Goal: Information Seeking & Learning: Check status

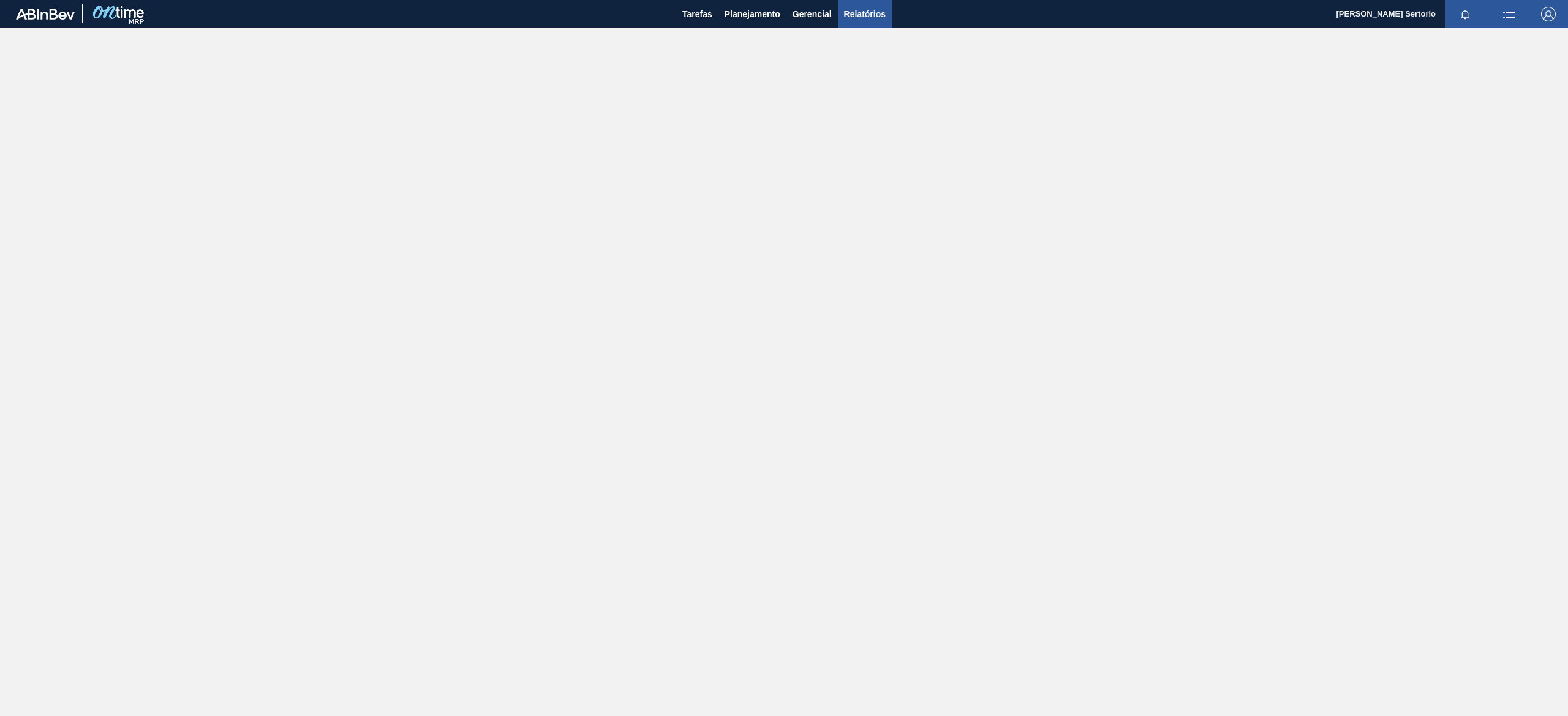
click at [874, 12] on span "Relatórios" at bounding box center [865, 14] width 41 height 15
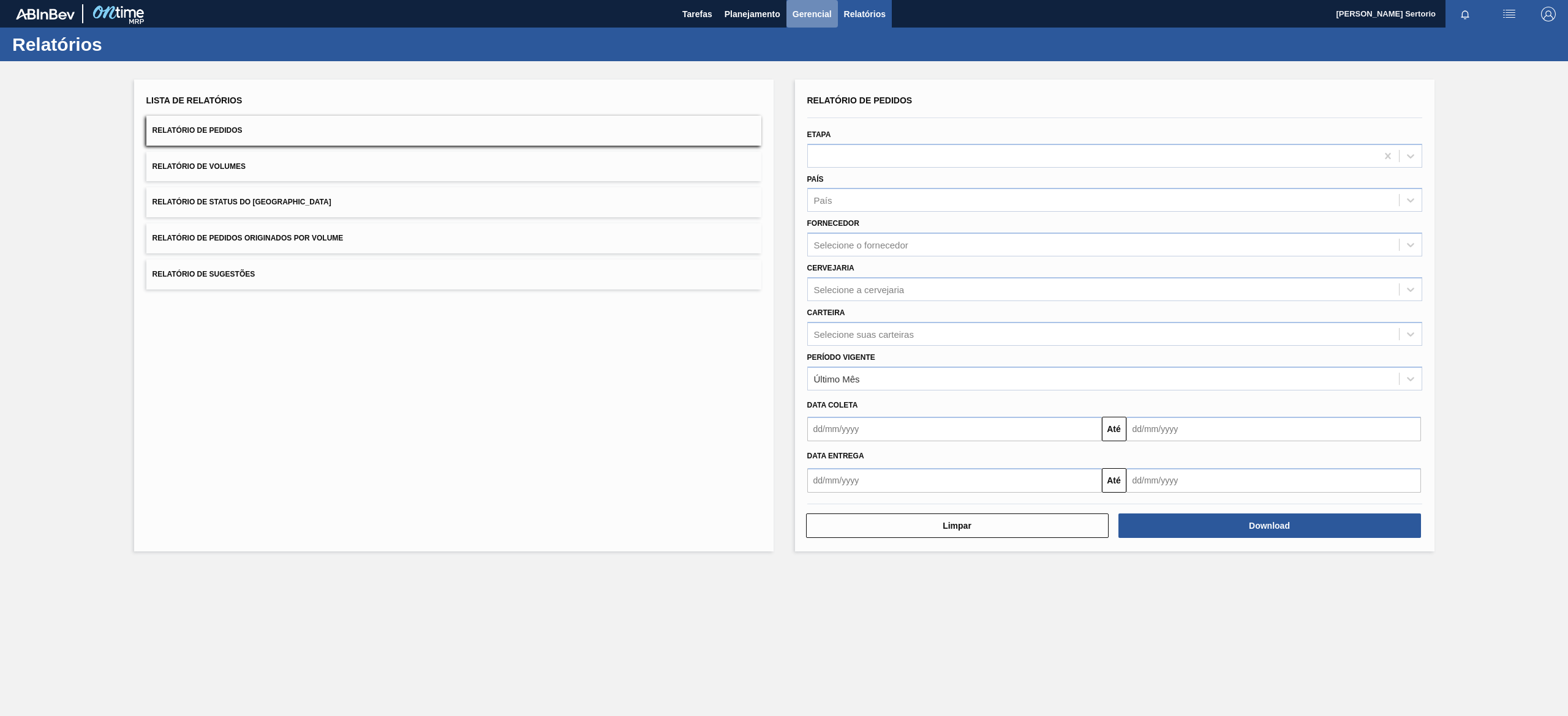
click at [808, 20] on span "Gerencial" at bounding box center [811, 14] width 39 height 15
click at [847, 7] on div at bounding box center [784, 358] width 1568 height 716
click at [745, 7] on span "Planejamento" at bounding box center [752, 14] width 56 height 15
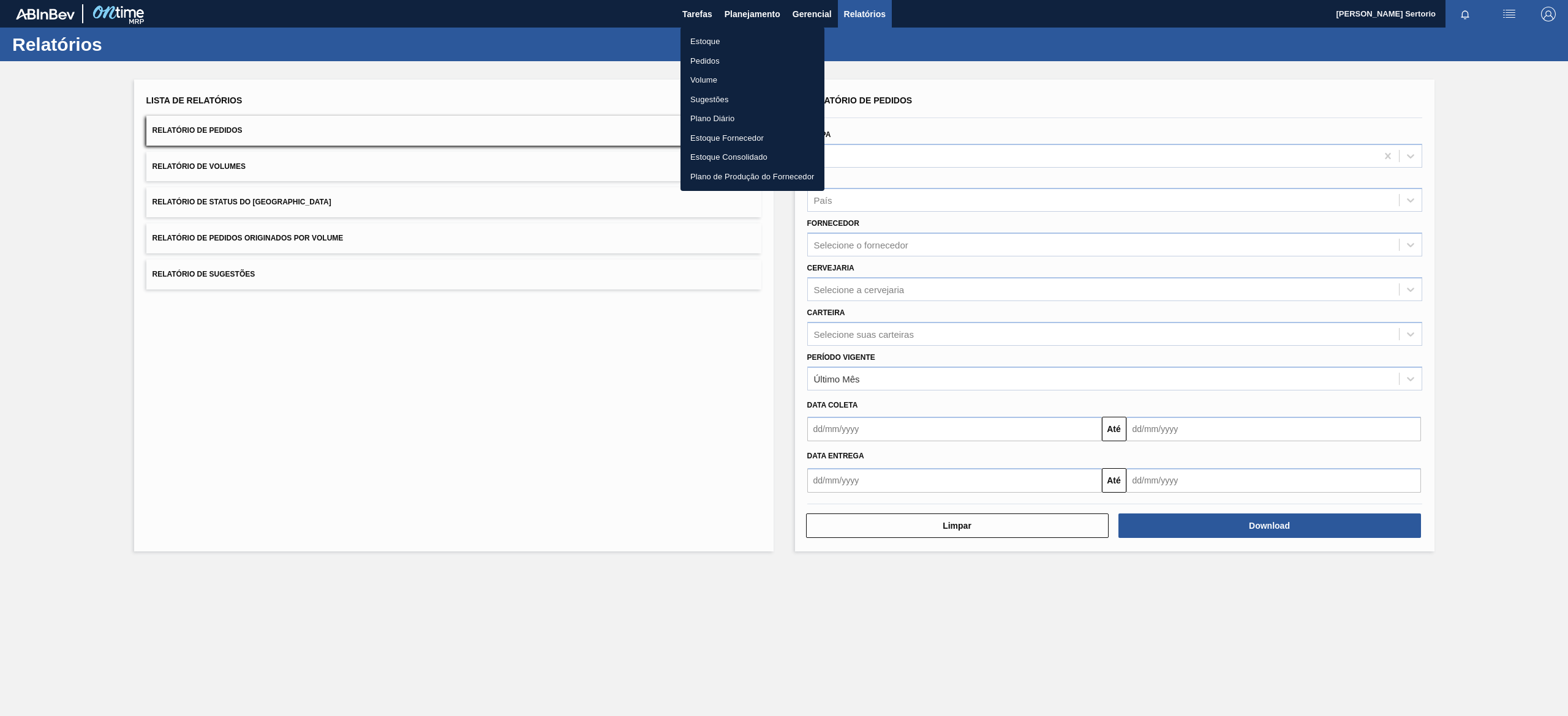
click at [719, 45] on li "Estoque" at bounding box center [752, 42] width 144 height 20
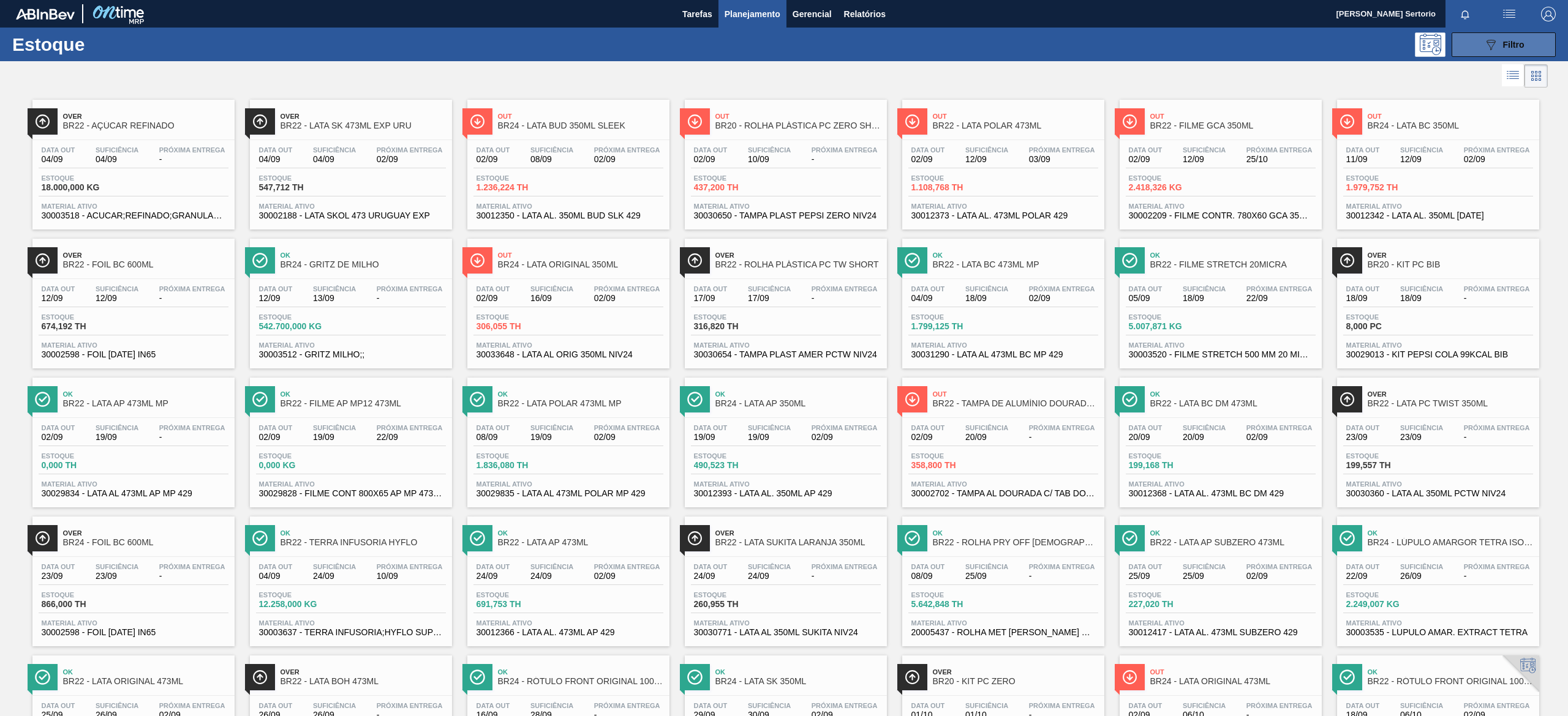
click at [1514, 43] on span "Filtro" at bounding box center [1514, 44] width 22 height 10
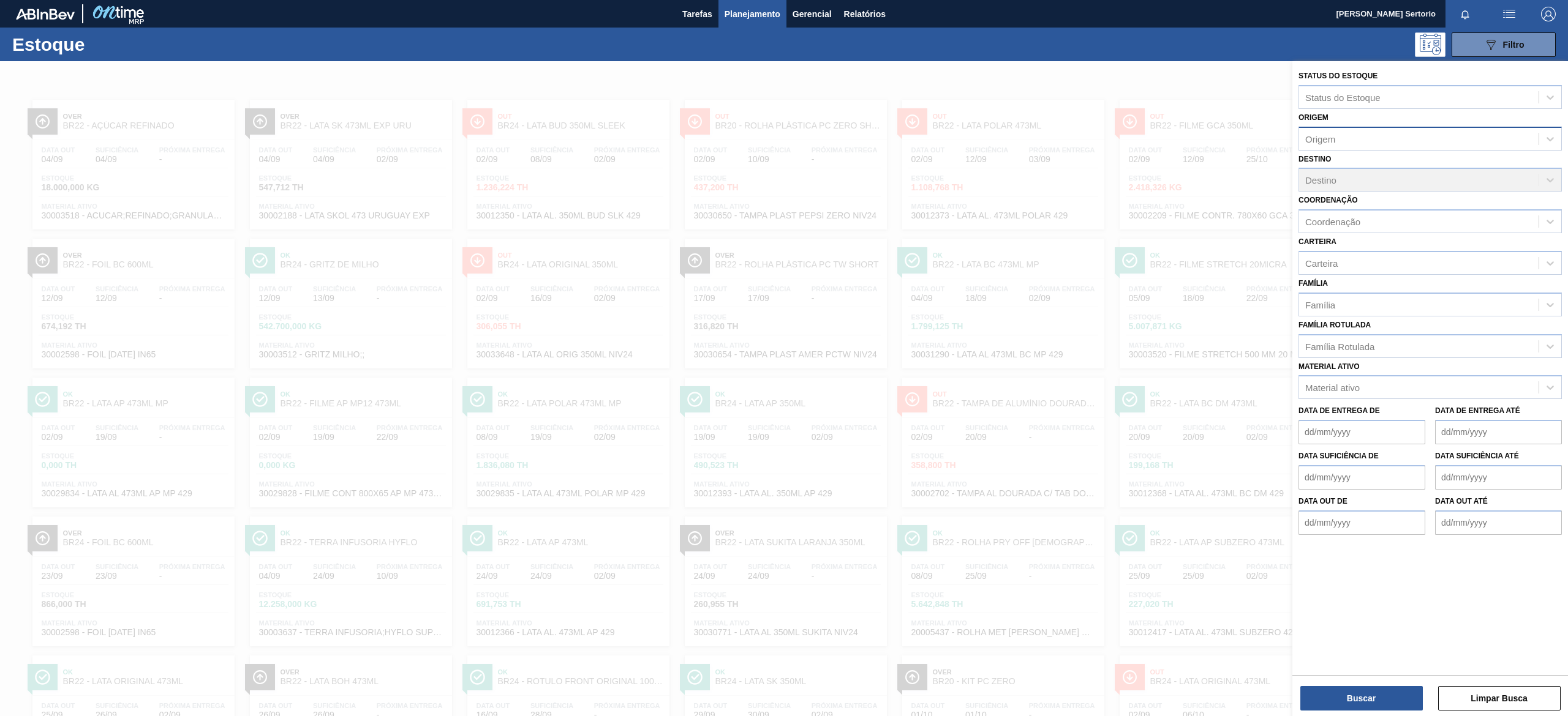
click at [1358, 135] on div "Origem" at bounding box center [1419, 138] width 240 height 18
type input "br24"
click at [1350, 159] on div "PBR24 (SAP Legado: 277) - BR45-Ponta Grossa" at bounding box center [1430, 169] width 263 height 23
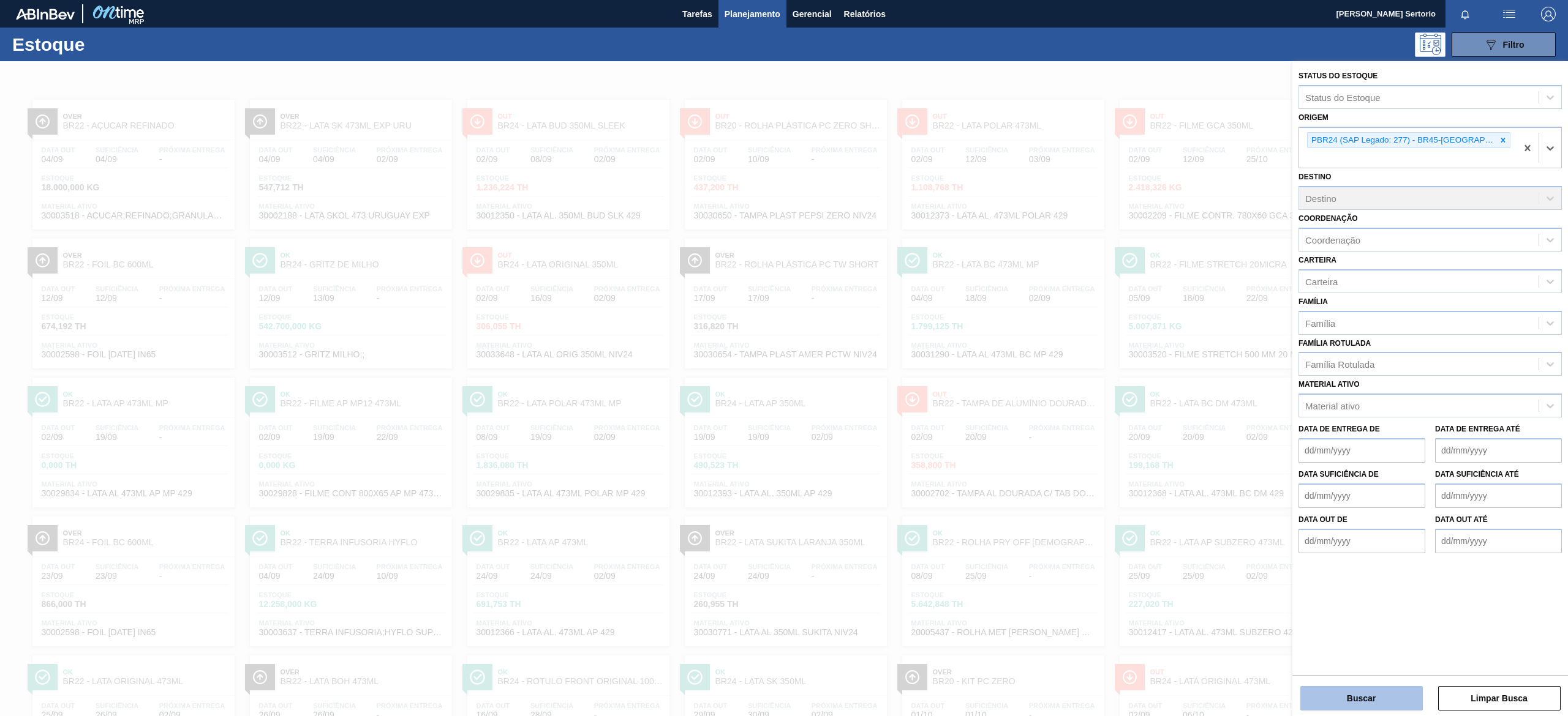
click at [1375, 702] on button "Buscar" at bounding box center [1361, 699] width 122 height 25
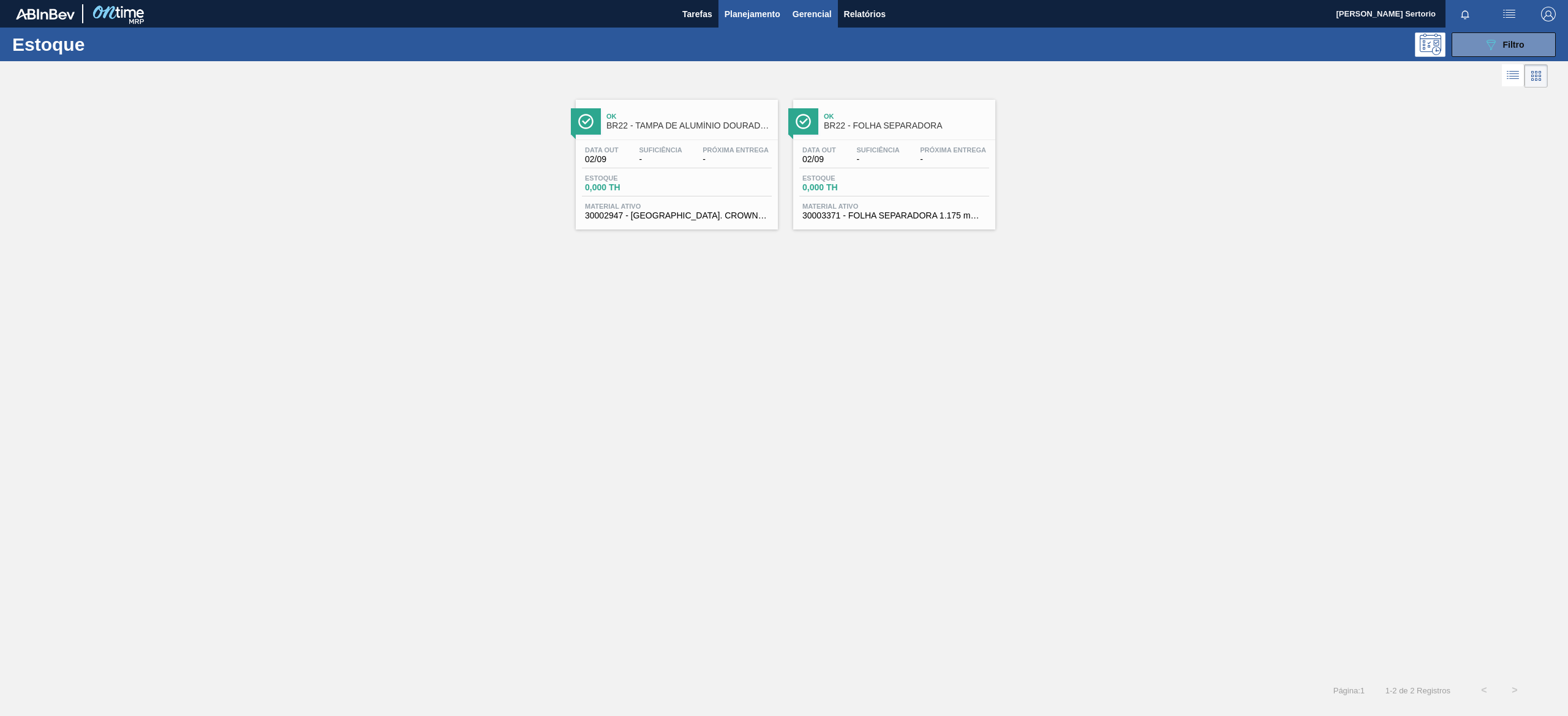
click at [820, 12] on span "Gerencial" at bounding box center [811, 14] width 39 height 15
click at [766, 12] on div at bounding box center [784, 358] width 1568 height 716
click at [758, 14] on span "Planejamento" at bounding box center [752, 14] width 56 height 15
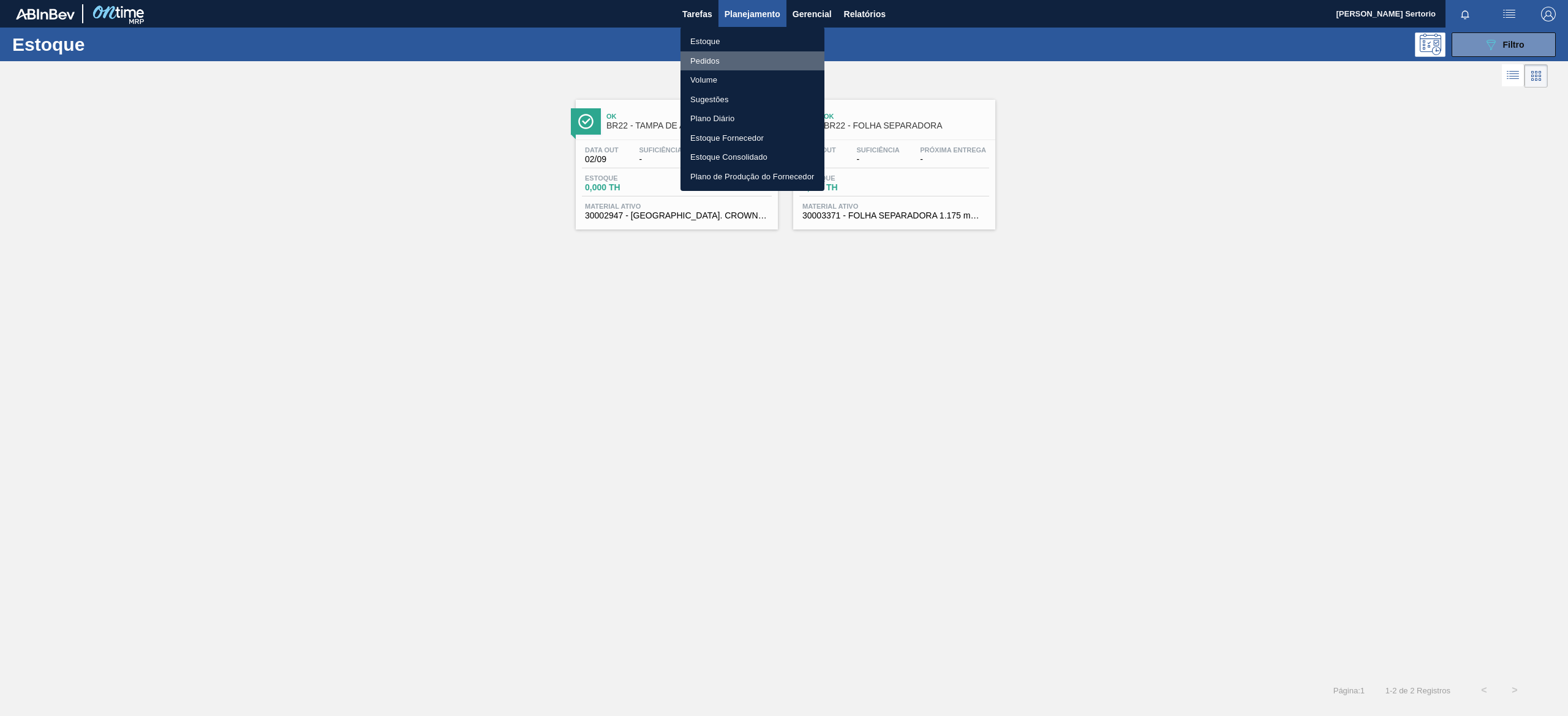
click at [720, 56] on li "Pedidos" at bounding box center [752, 61] width 144 height 20
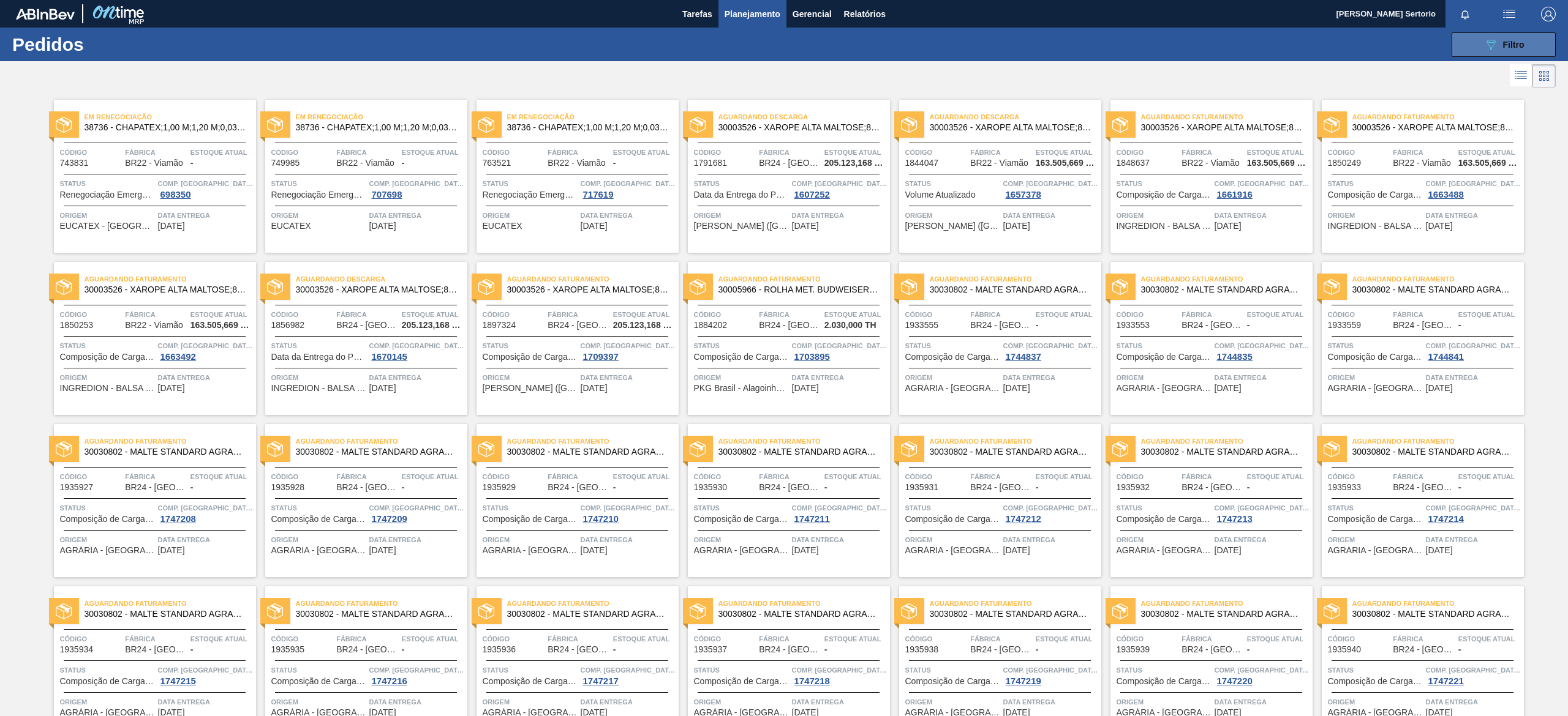
click at [1509, 46] on span "Filtro" at bounding box center [1514, 44] width 22 height 10
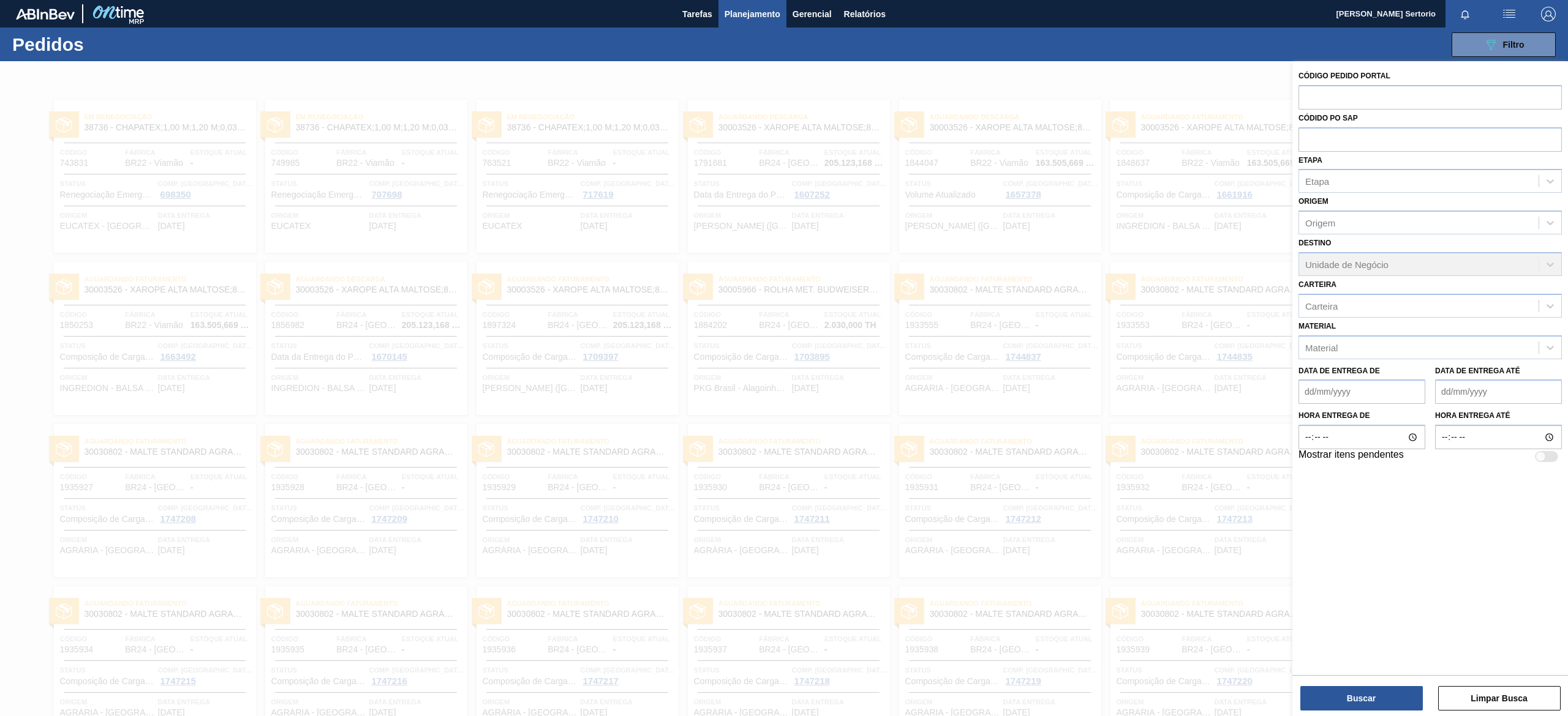
click at [847, 134] on div at bounding box center [784, 419] width 1568 height 716
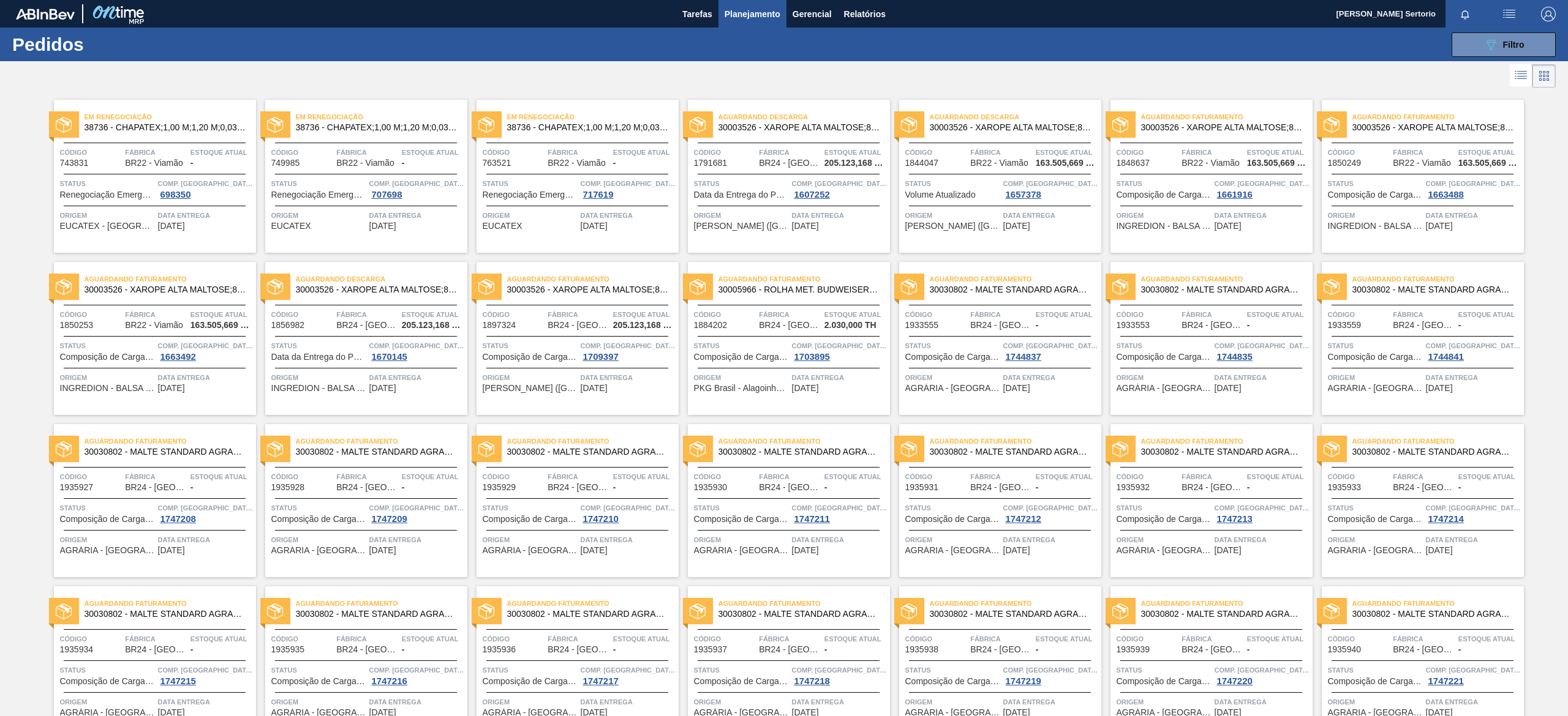
click at [756, 14] on span "Planejamento" at bounding box center [752, 14] width 56 height 15
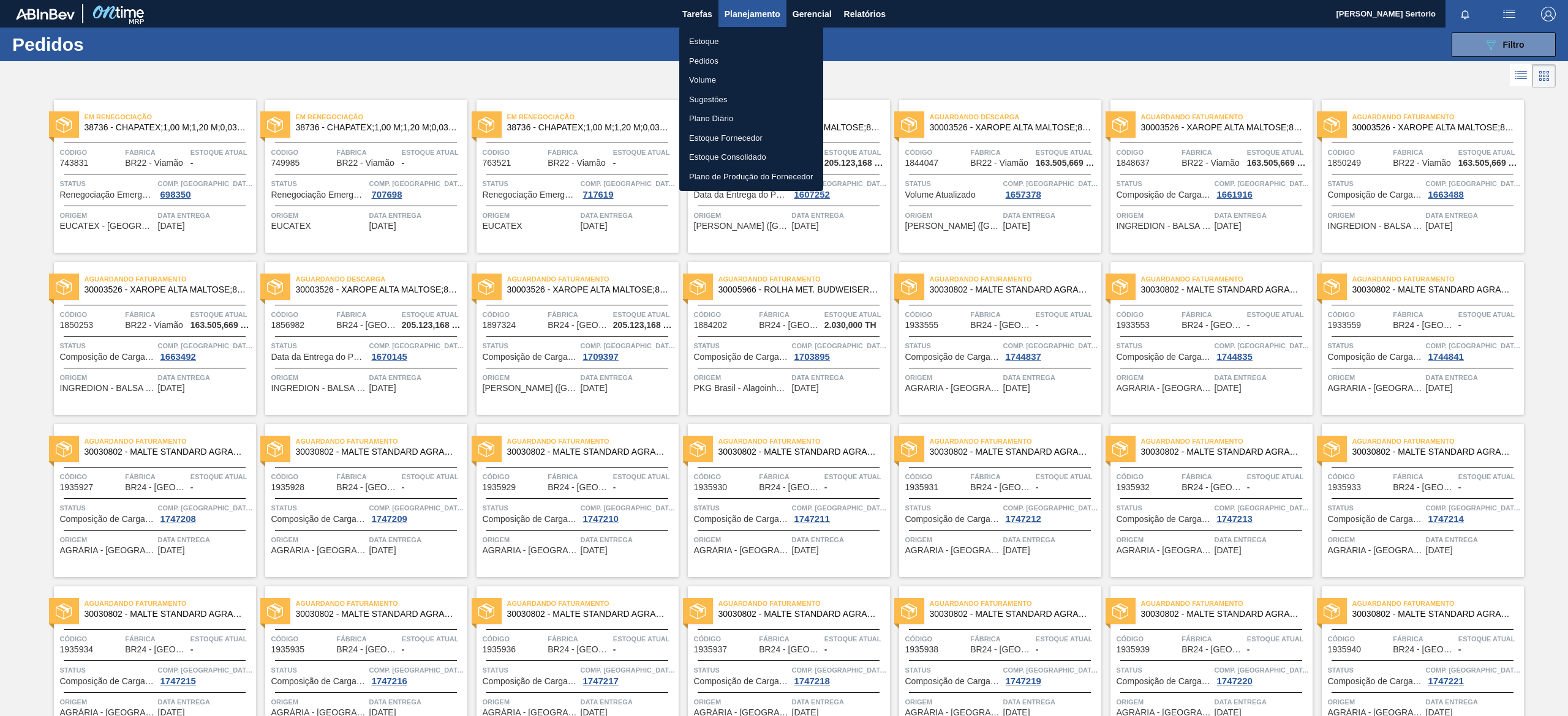
click at [706, 117] on li "Plano Diário" at bounding box center [751, 119] width 144 height 20
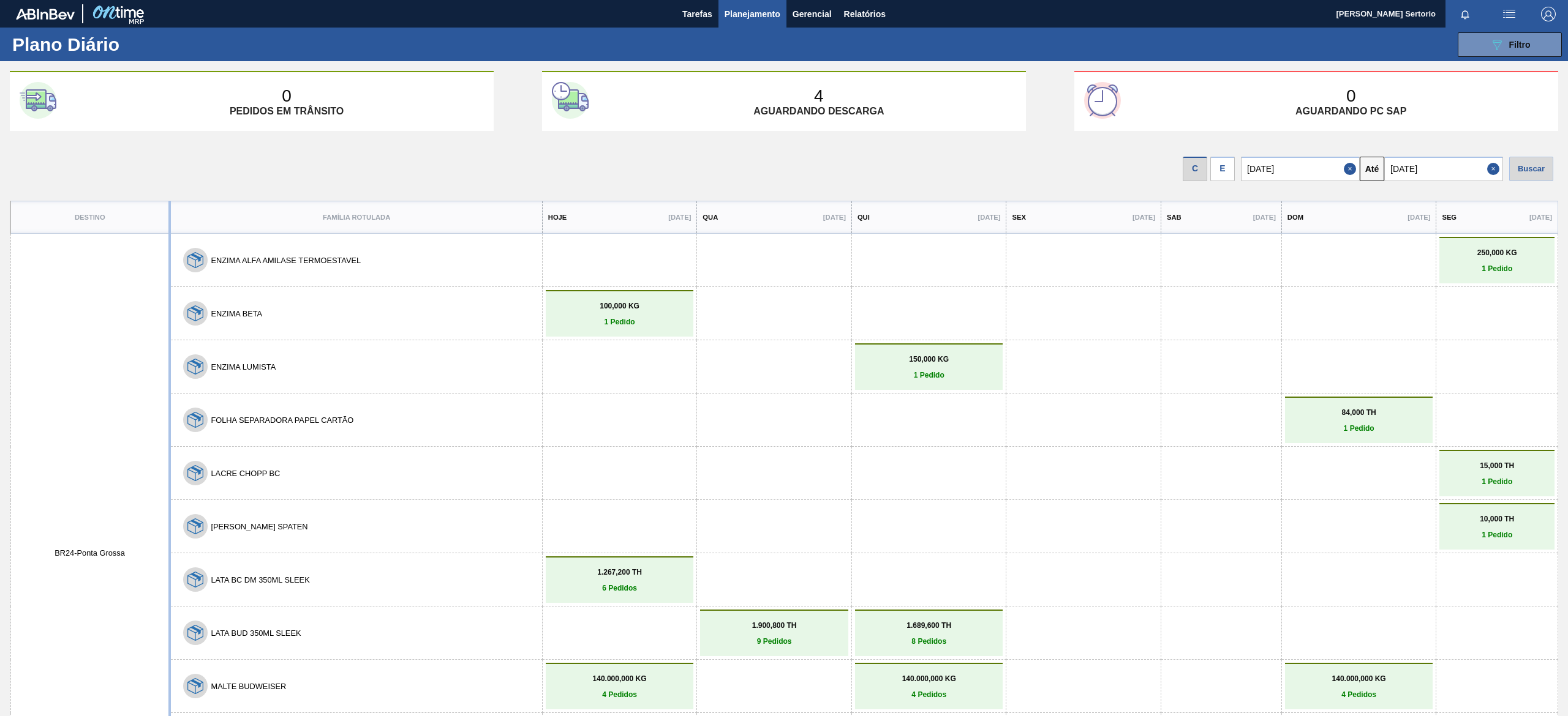
click at [1235, 159] on div "E" at bounding box center [1223, 169] width 25 height 25
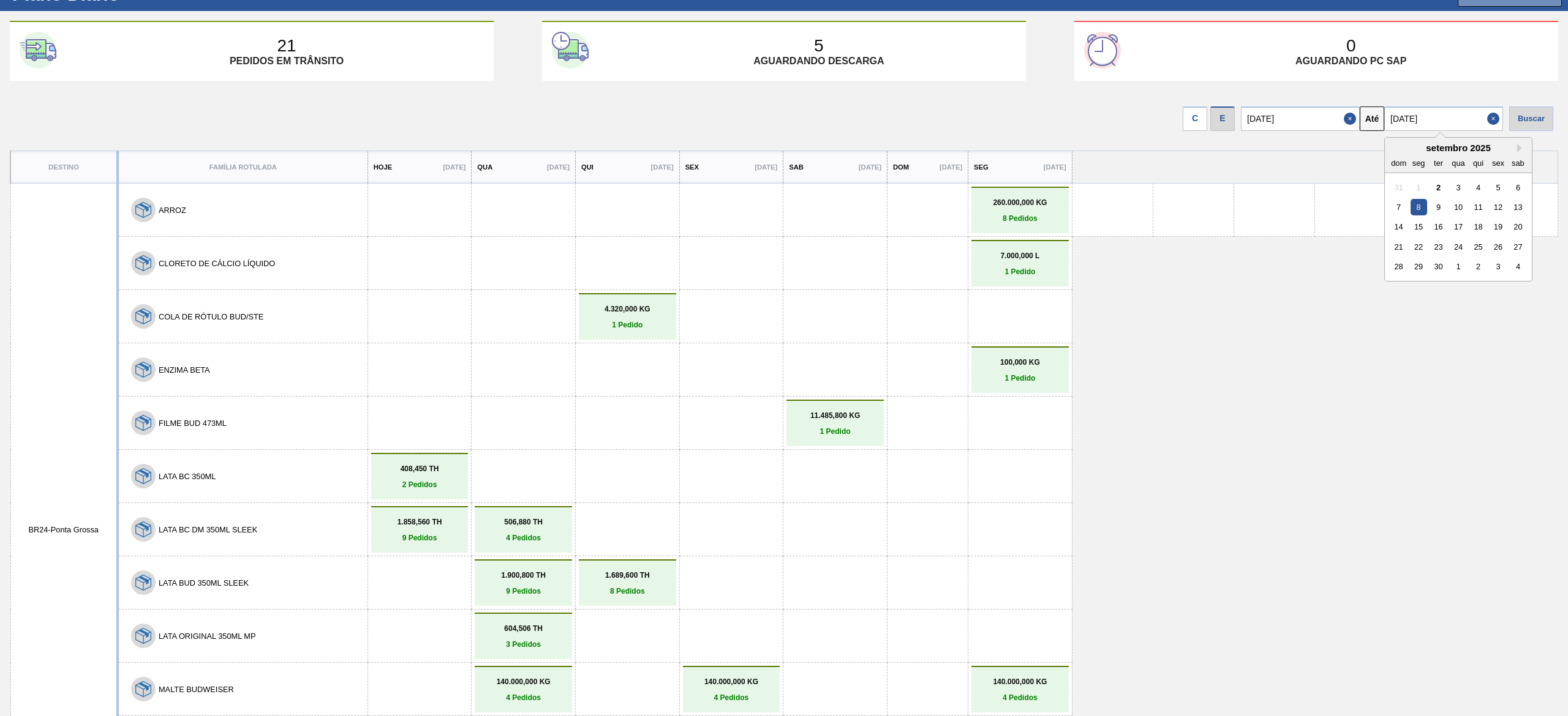
click at [1409, 107] on input "08/09/2025" at bounding box center [1443, 119] width 119 height 25
click at [1394, 249] on div "21" at bounding box center [1398, 247] width 17 height 17
type input "21/09/2025"
click at [1512, 121] on div "Buscar" at bounding box center [1531, 119] width 44 height 25
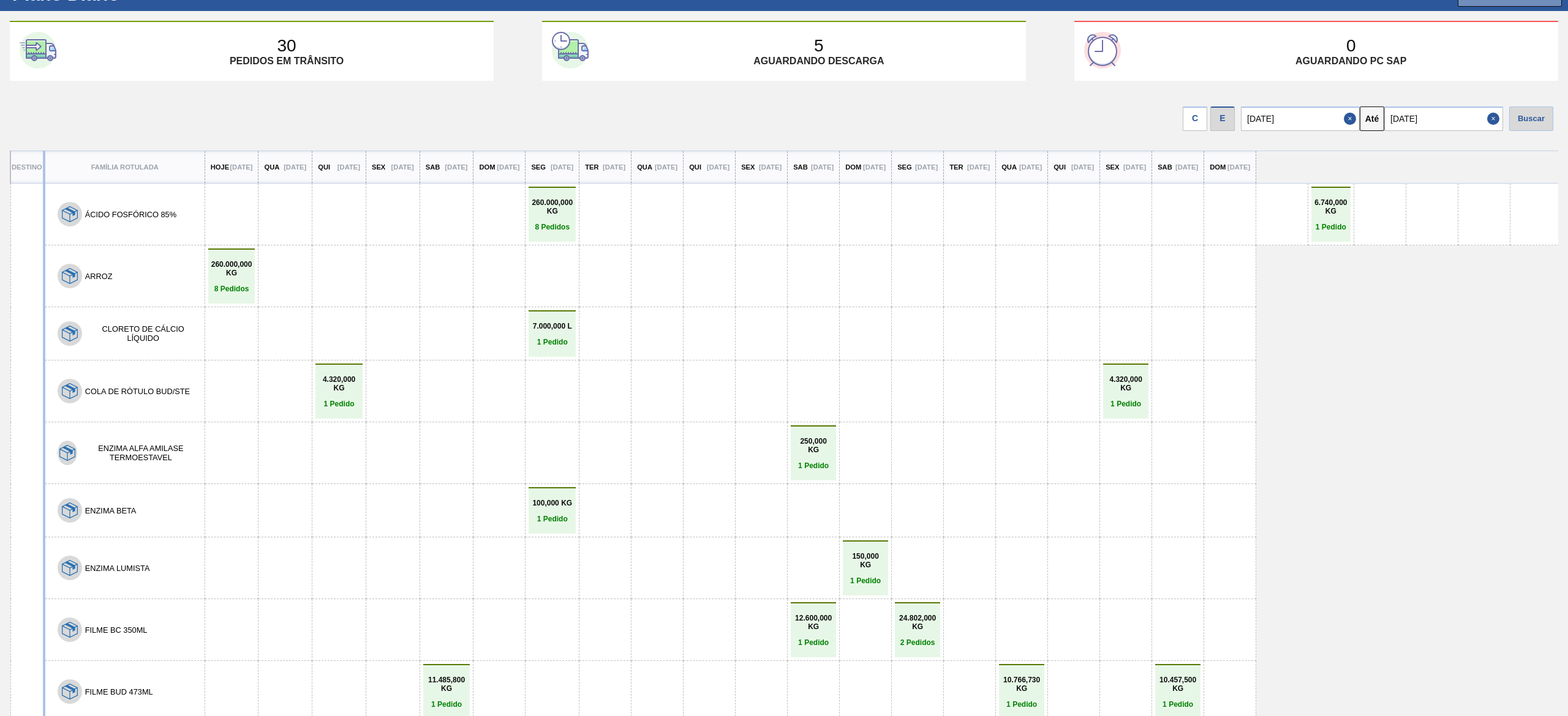
click at [833, 638] on p "1 Pedido" at bounding box center [813, 643] width 39 height 9
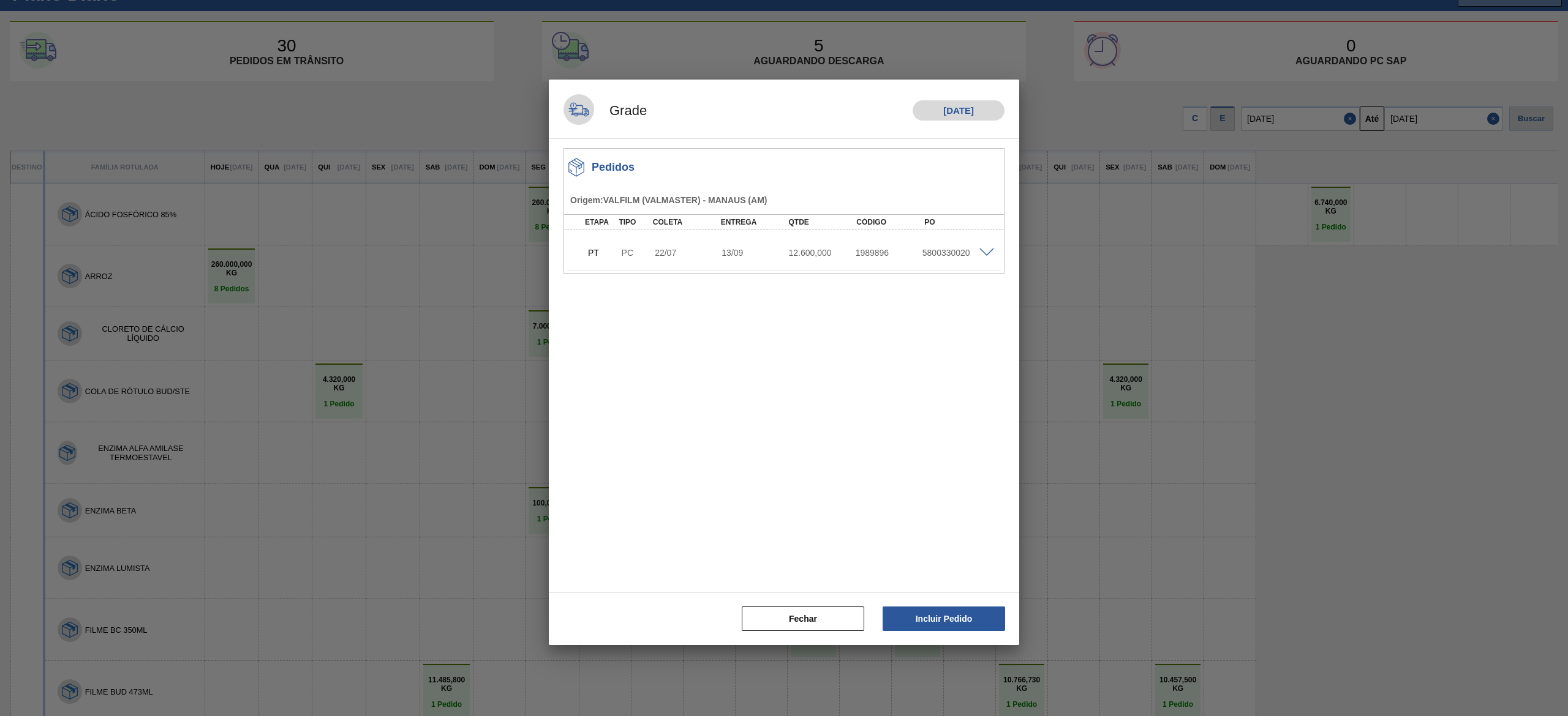
click at [976, 260] on div "PT PC 22/07 13/09 12.600,000 1989896 5800330020" at bounding box center [781, 252] width 401 height 25
click at [984, 252] on span at bounding box center [987, 253] width 15 height 9
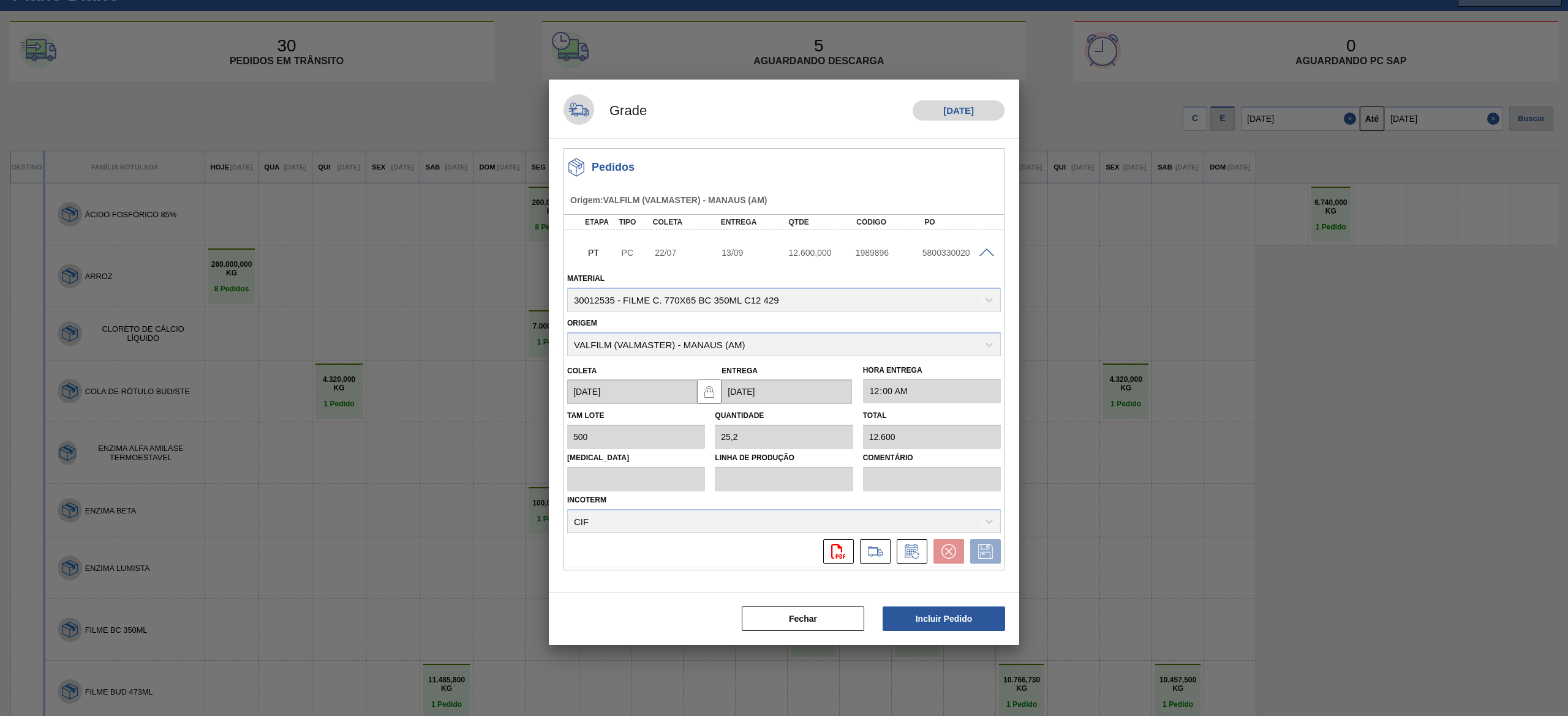
click at [737, 310] on div "Material 30012535 - FILME C. 770X65 BC 350ML C12 429" at bounding box center [784, 290] width 434 height 41
click at [845, 620] on button "Fechar" at bounding box center [803, 619] width 122 height 25
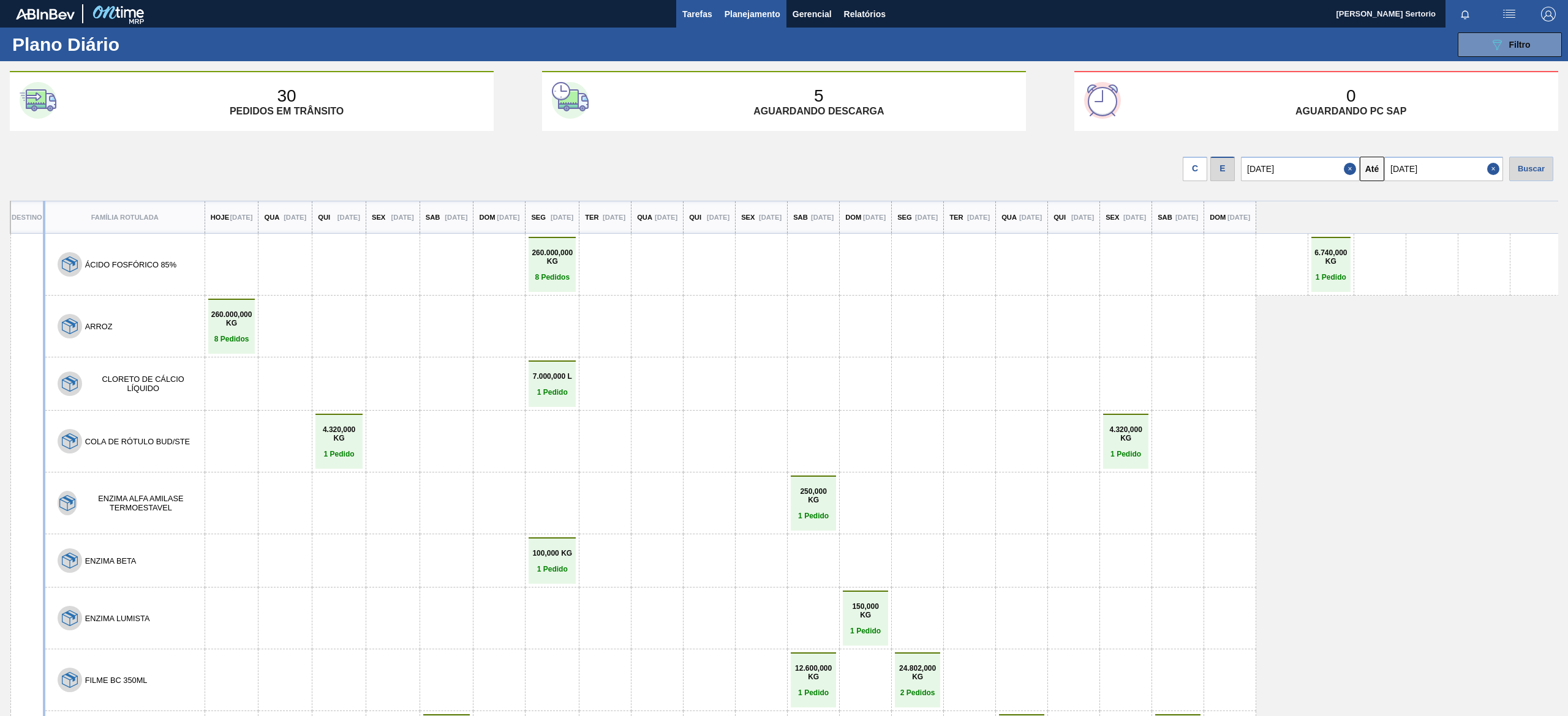
click at [694, 22] on button "Tarefas" at bounding box center [697, 14] width 42 height 28
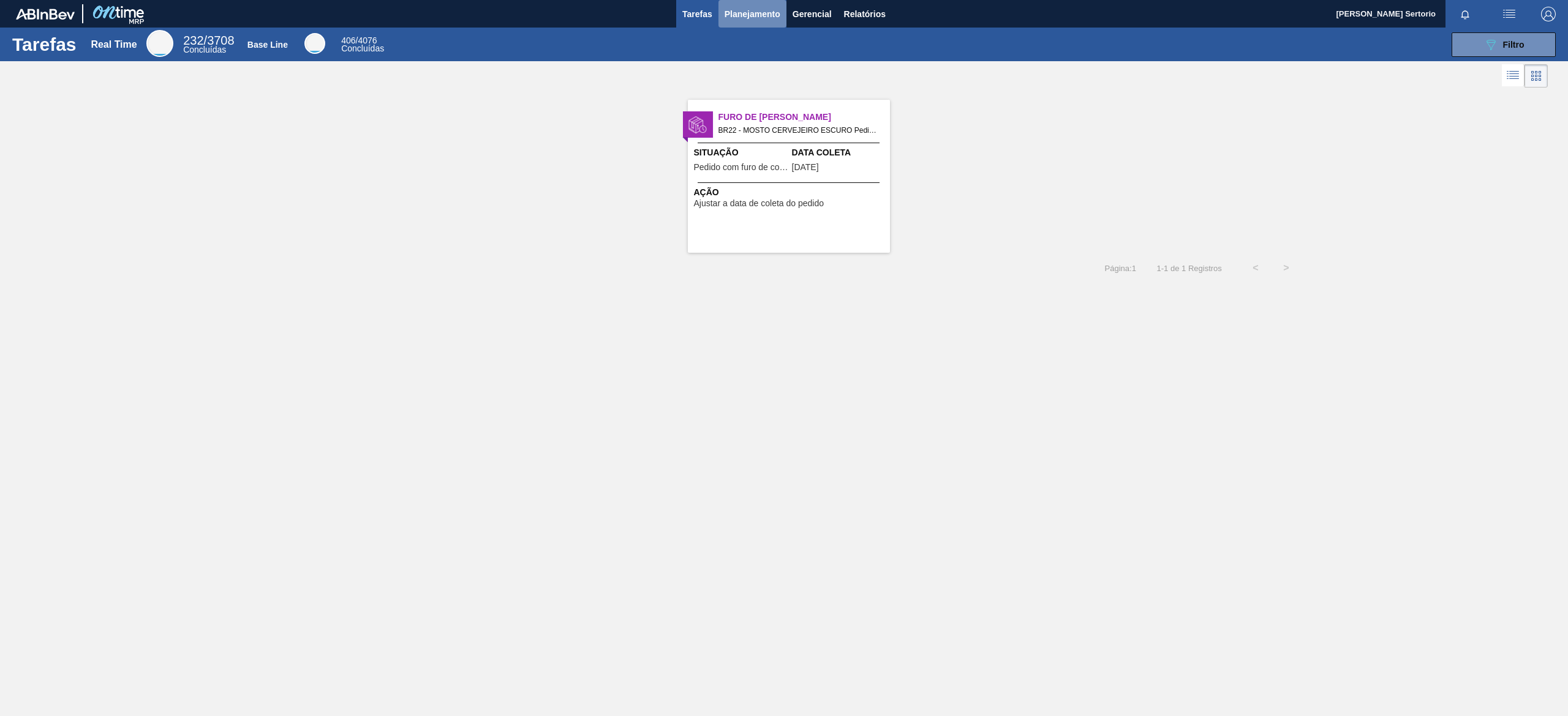
click at [756, 14] on span "Planejamento" at bounding box center [752, 14] width 56 height 15
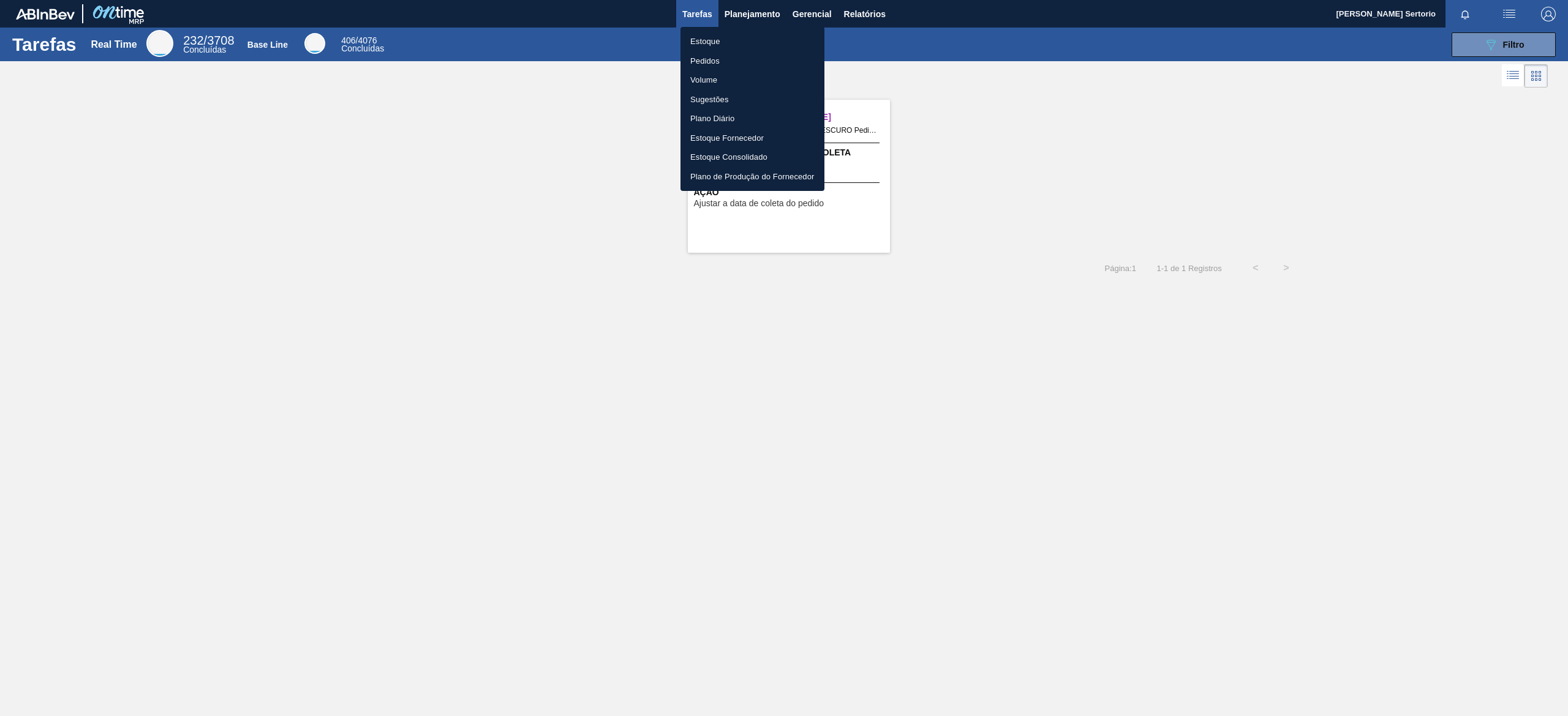
click at [812, 12] on div at bounding box center [784, 358] width 1568 height 716
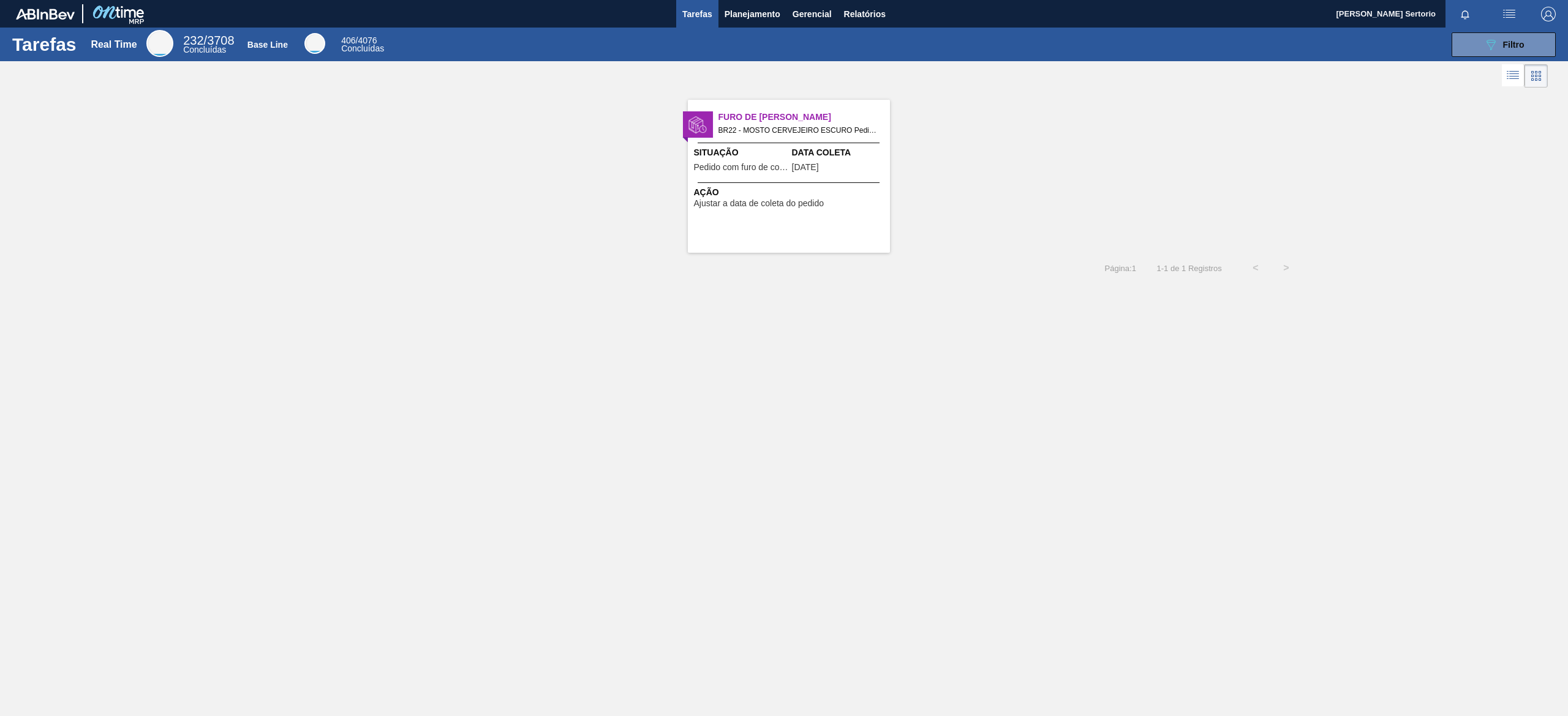
click at [820, 0] on body "Tarefas Planejamento Gerencial Relatórios Helena Maldaner Sertorio Marcar todas…" at bounding box center [784, 0] width 1568 height 0
click at [820, 12] on span "Gerencial" at bounding box center [811, 14] width 39 height 15
click at [758, 7] on div at bounding box center [784, 358] width 1568 height 716
click at [758, 16] on span "Planejamento" at bounding box center [752, 14] width 56 height 15
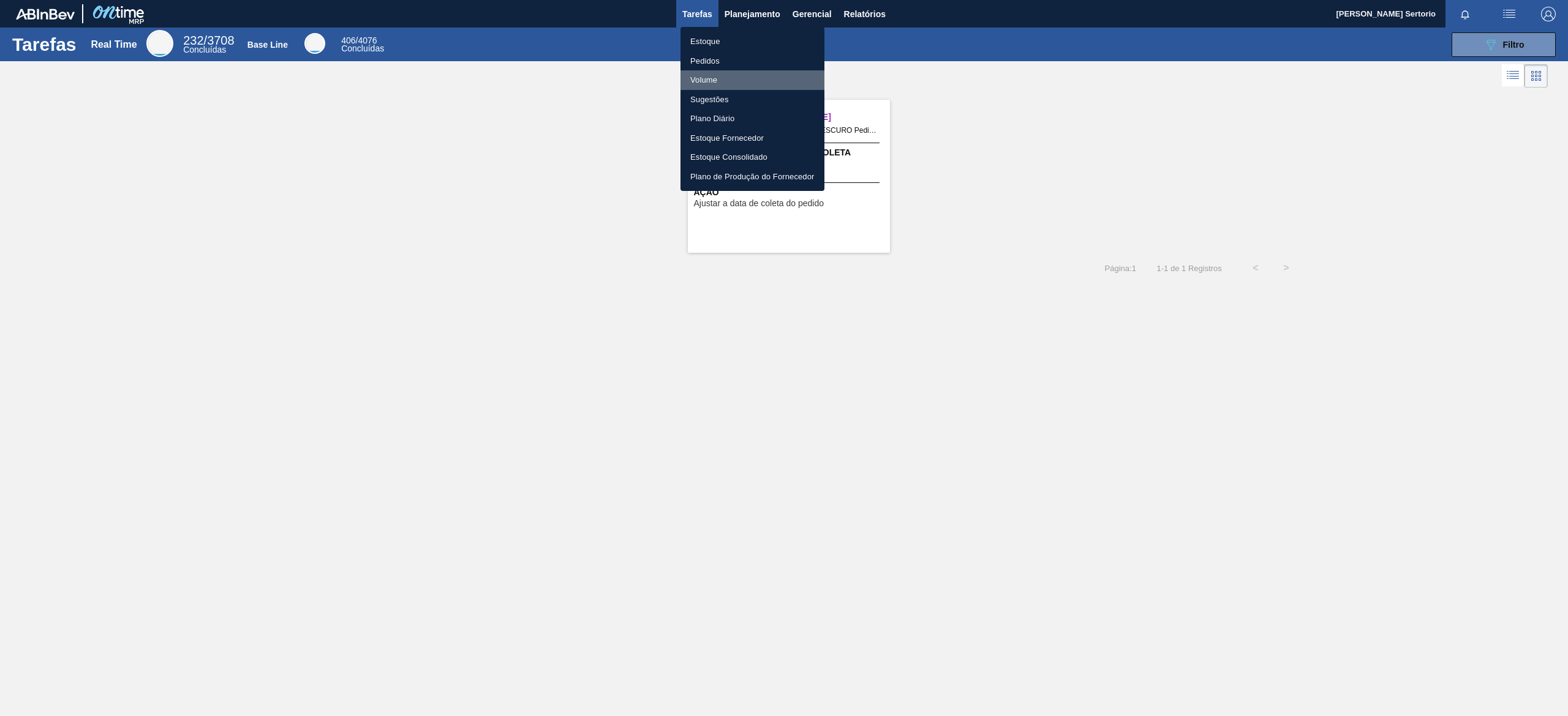
click at [718, 78] on li "Volume" at bounding box center [752, 80] width 144 height 20
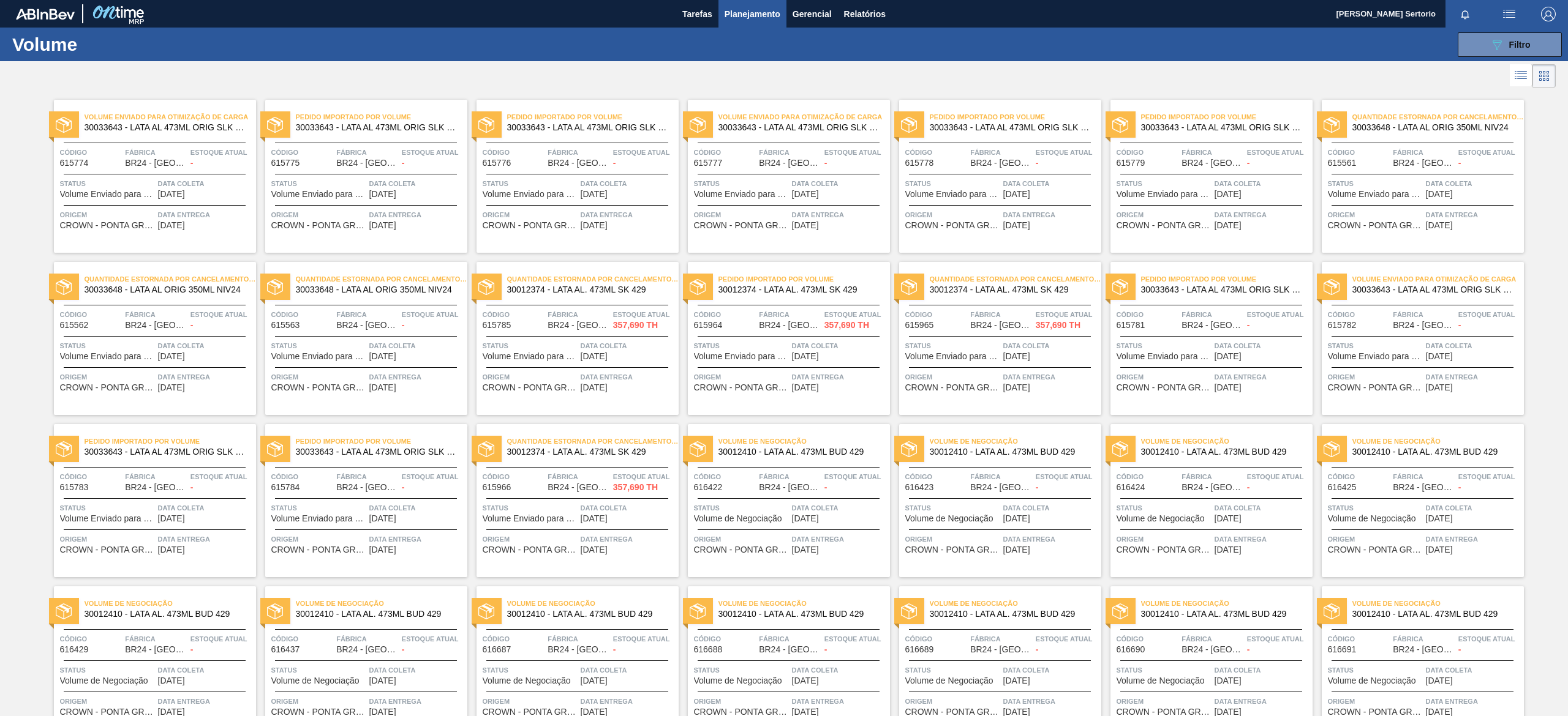
click at [732, 19] on span "Planejamento" at bounding box center [752, 14] width 56 height 15
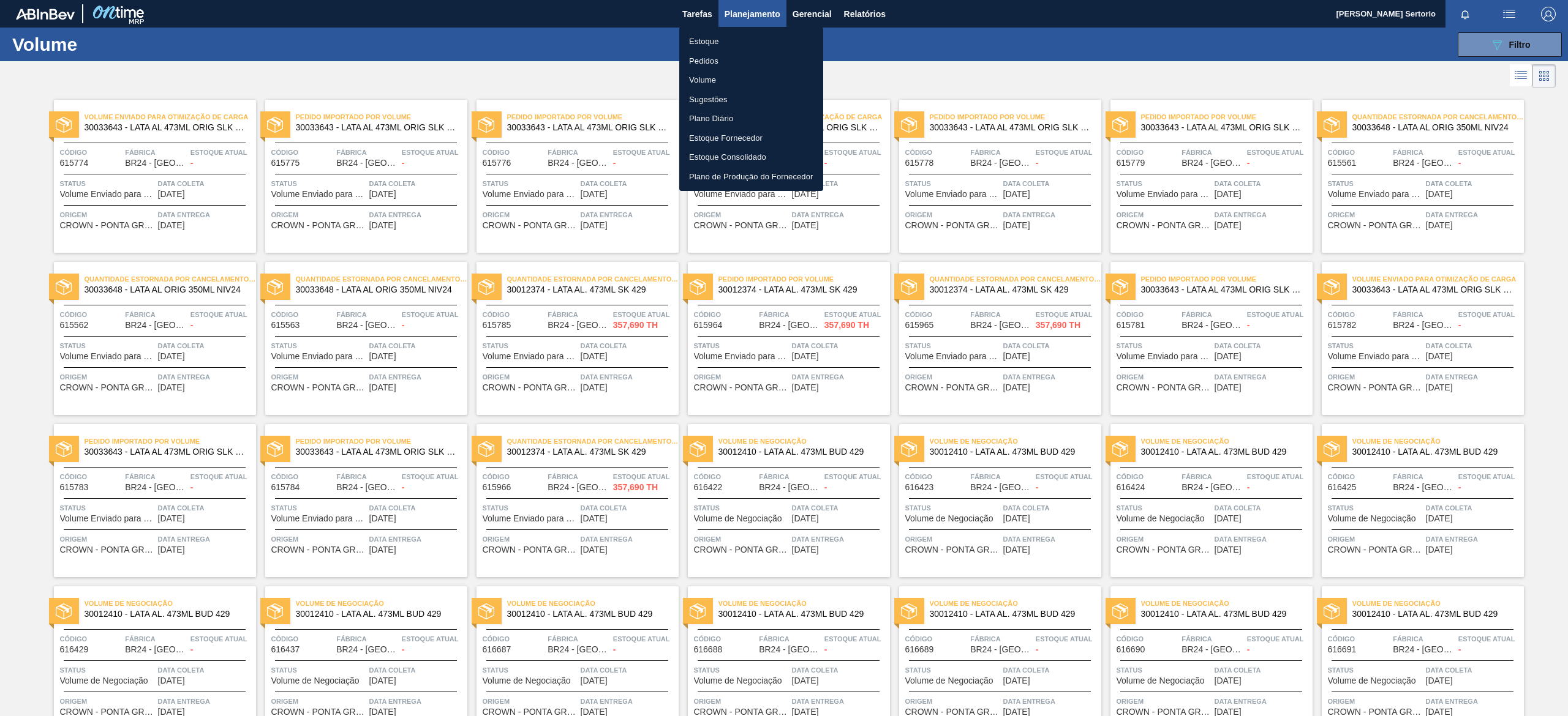
click at [715, 38] on li "Estoque" at bounding box center [751, 42] width 144 height 20
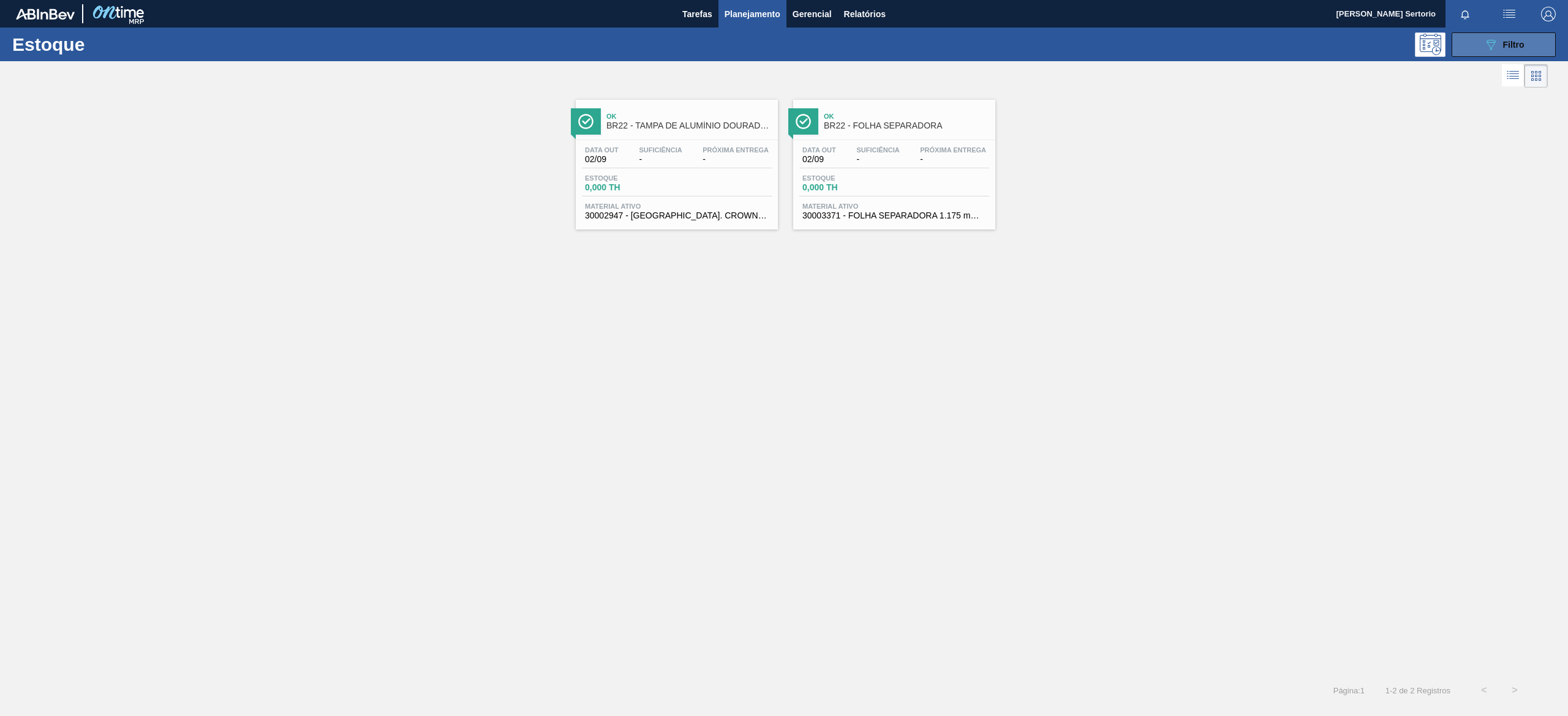
click at [1506, 37] on div "089F7B8B-B2A5-4AFE-B5C0-19BA573D28AC Filtro" at bounding box center [1504, 44] width 41 height 15
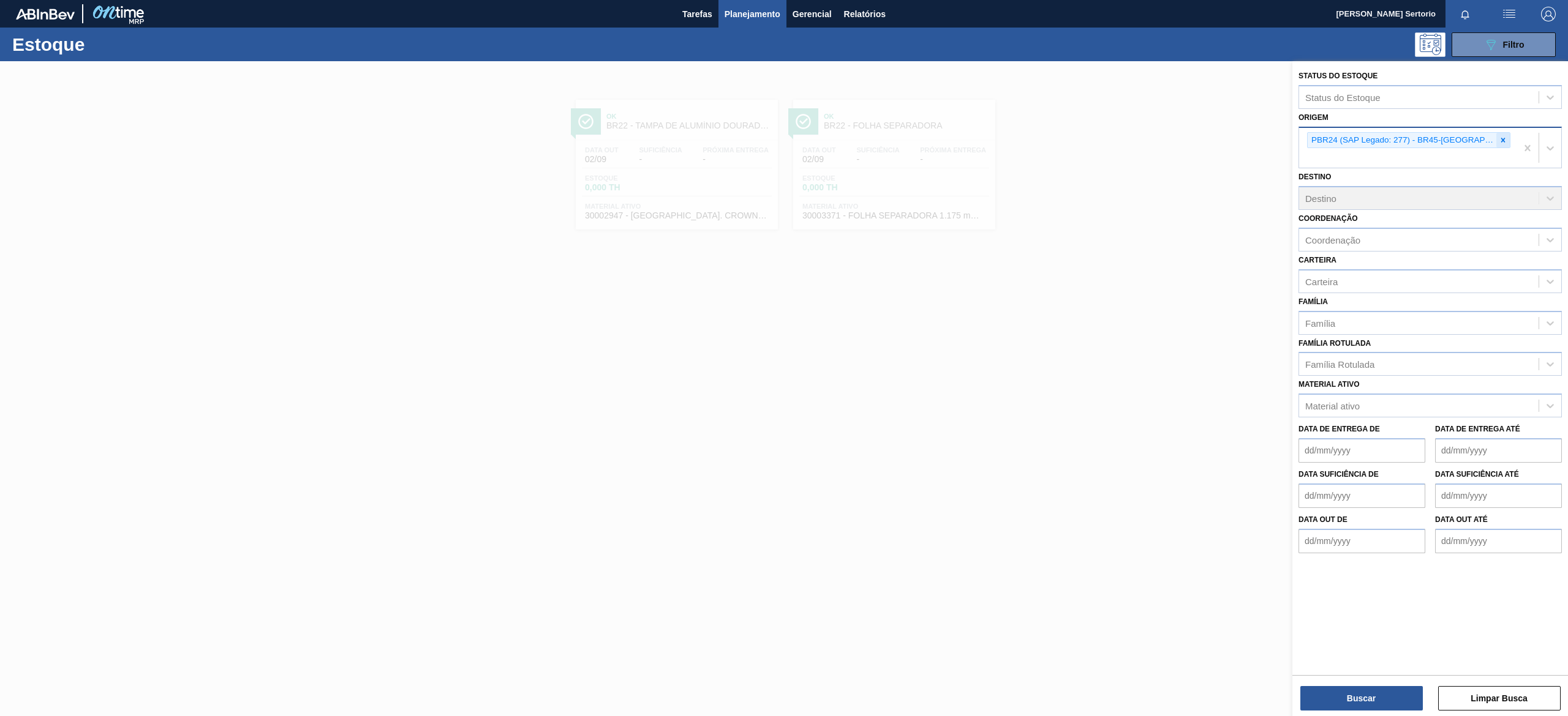
click at [1502, 146] on div at bounding box center [1503, 140] width 14 height 15
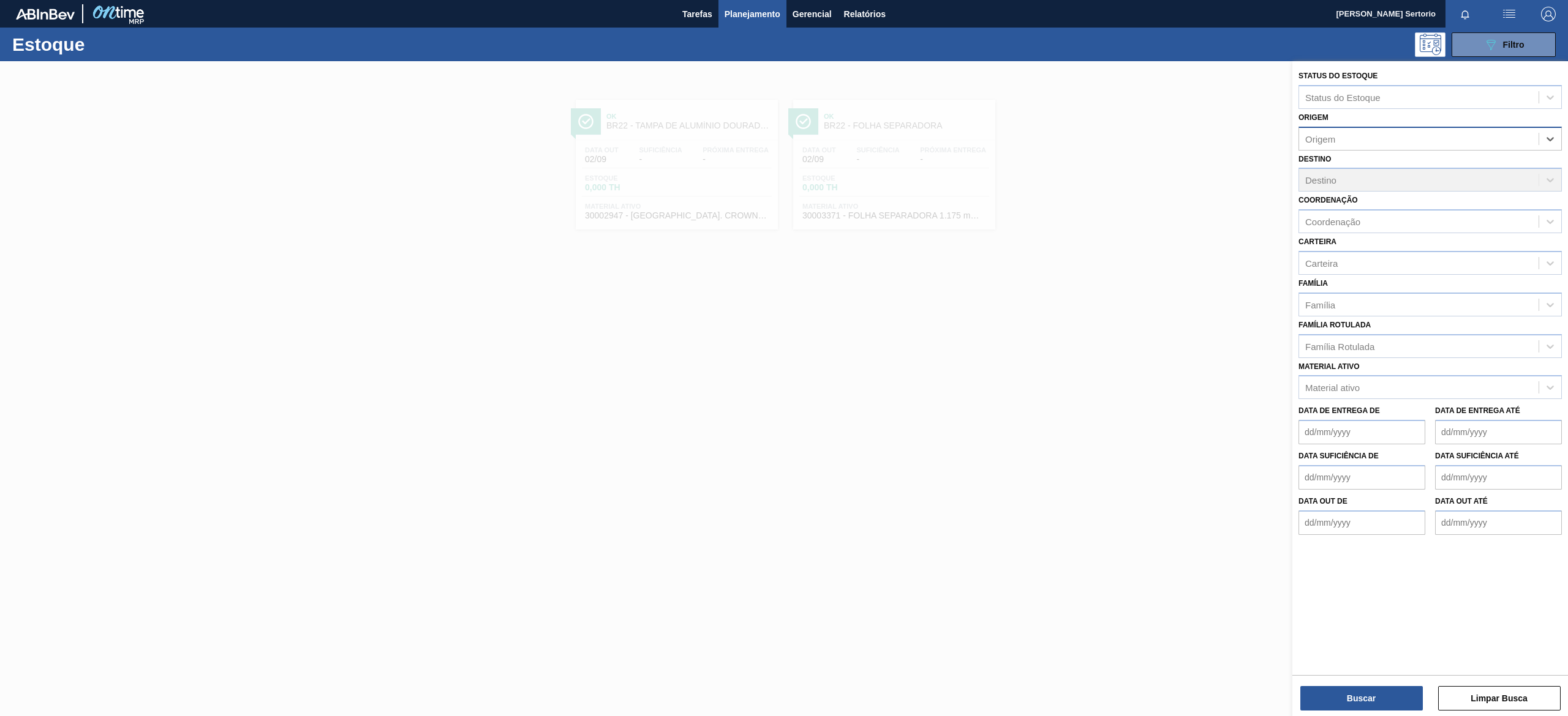
click at [1448, 138] on div "Origem" at bounding box center [1419, 138] width 240 height 18
type input "b"
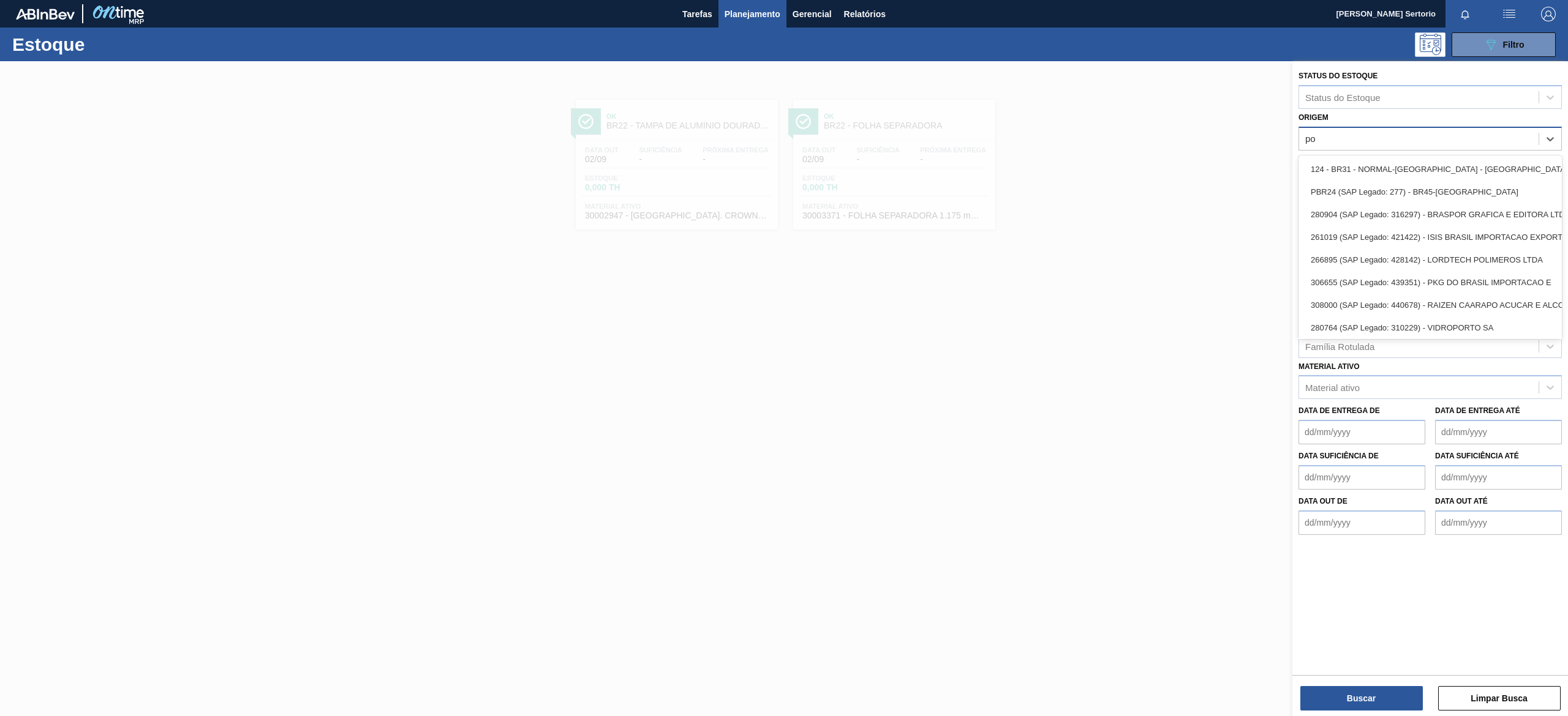
type input "pon"
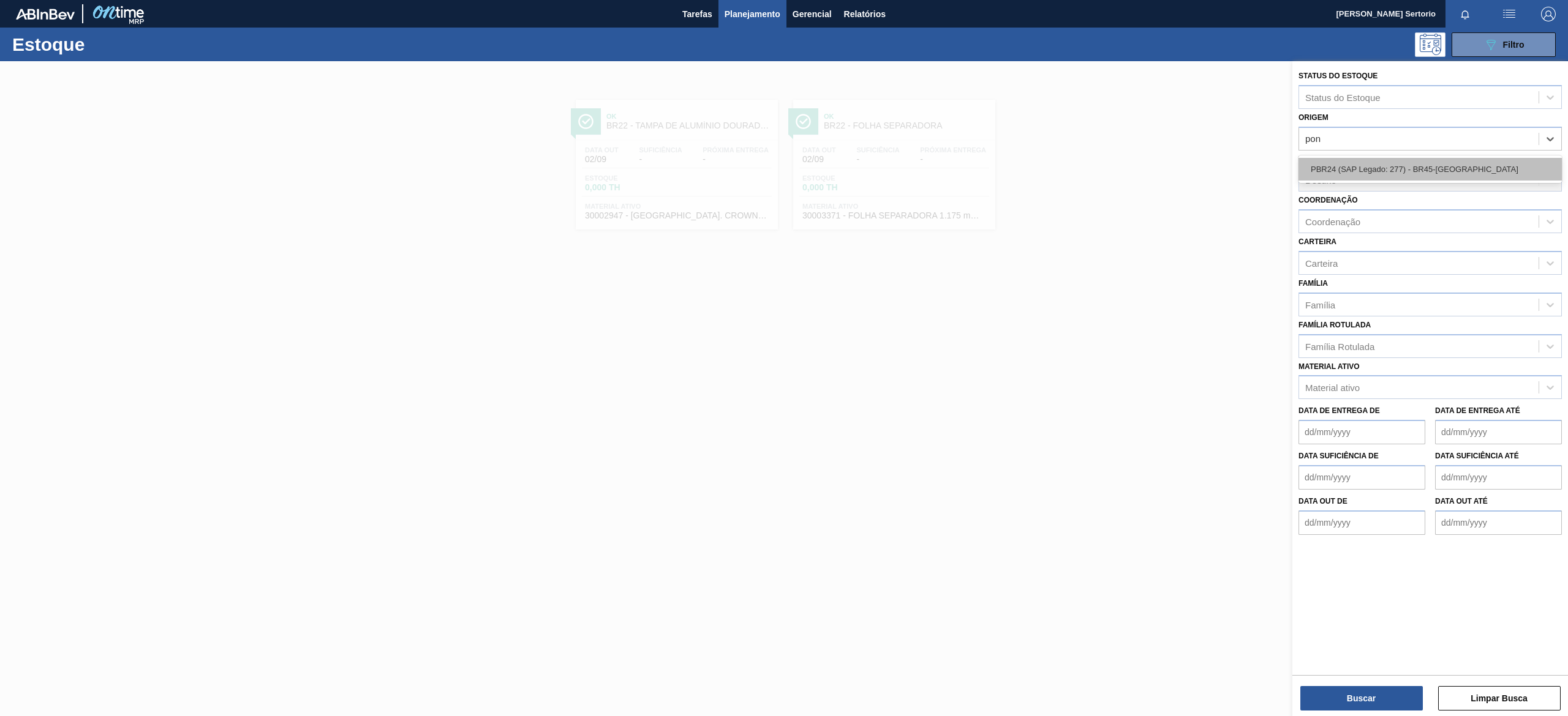
click at [1439, 164] on div "PBR24 (SAP Legado: 277) - BR45-Ponta Grossa" at bounding box center [1430, 169] width 263 height 23
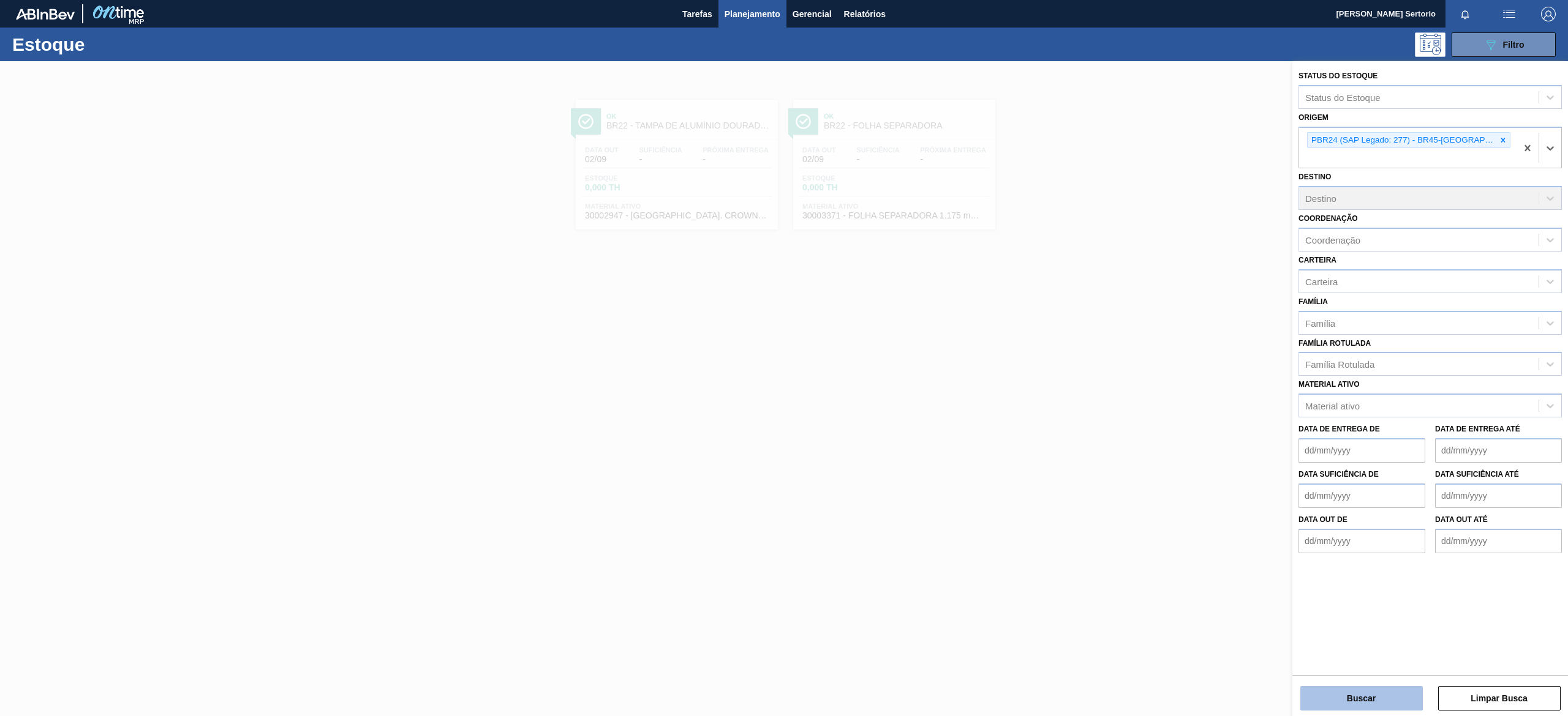
click at [1369, 687] on button "Buscar" at bounding box center [1361, 699] width 122 height 25
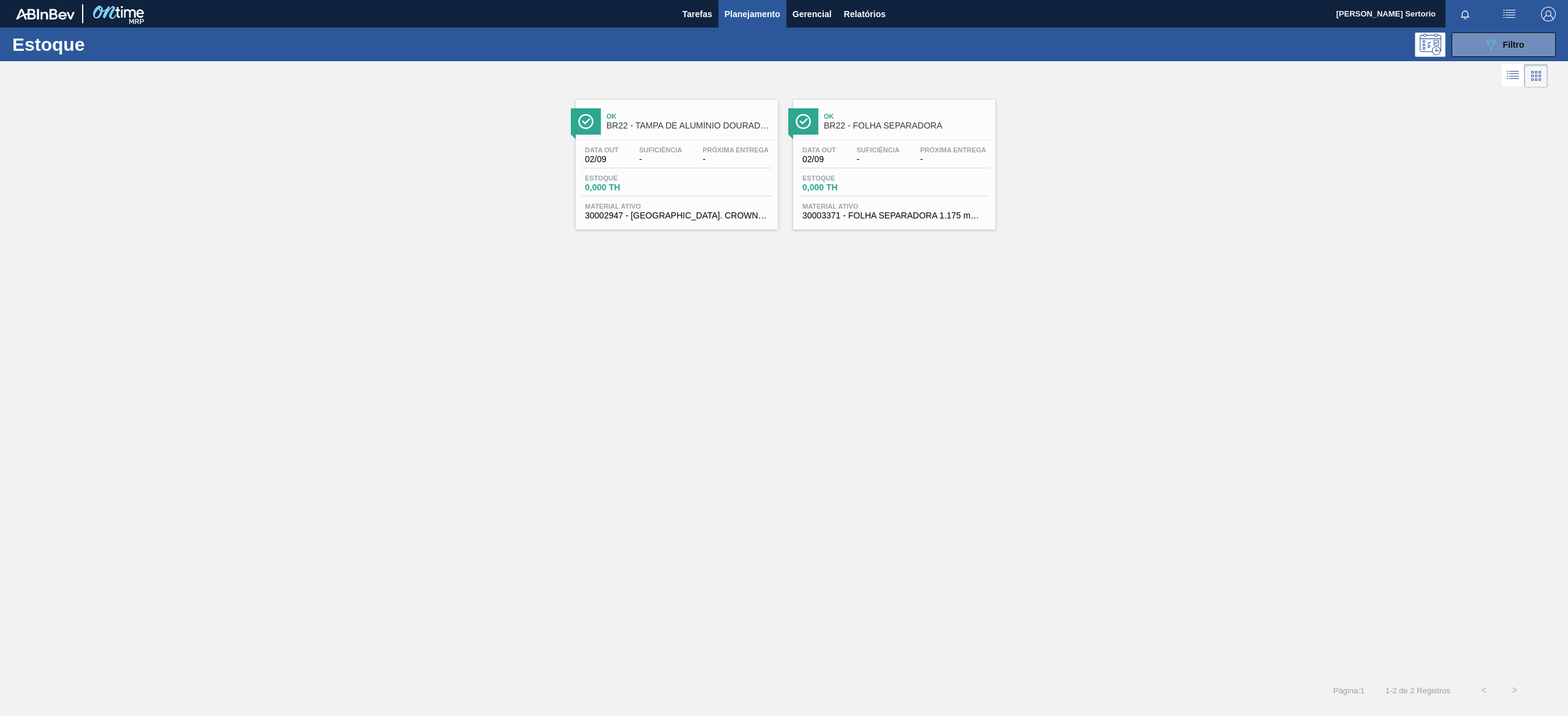
click at [771, 25] on button "Planejamento" at bounding box center [752, 14] width 68 height 28
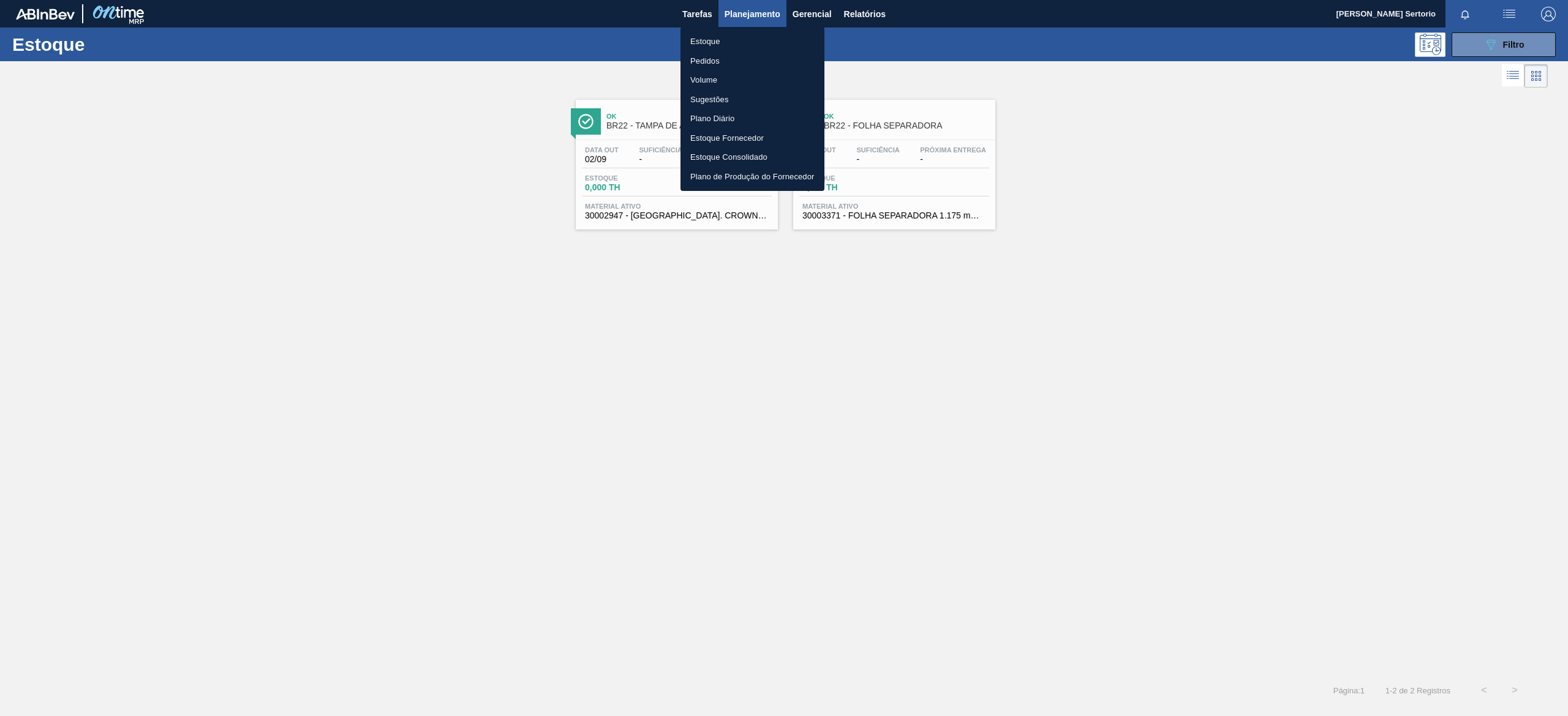
click at [708, 43] on li "Estoque" at bounding box center [752, 42] width 144 height 20
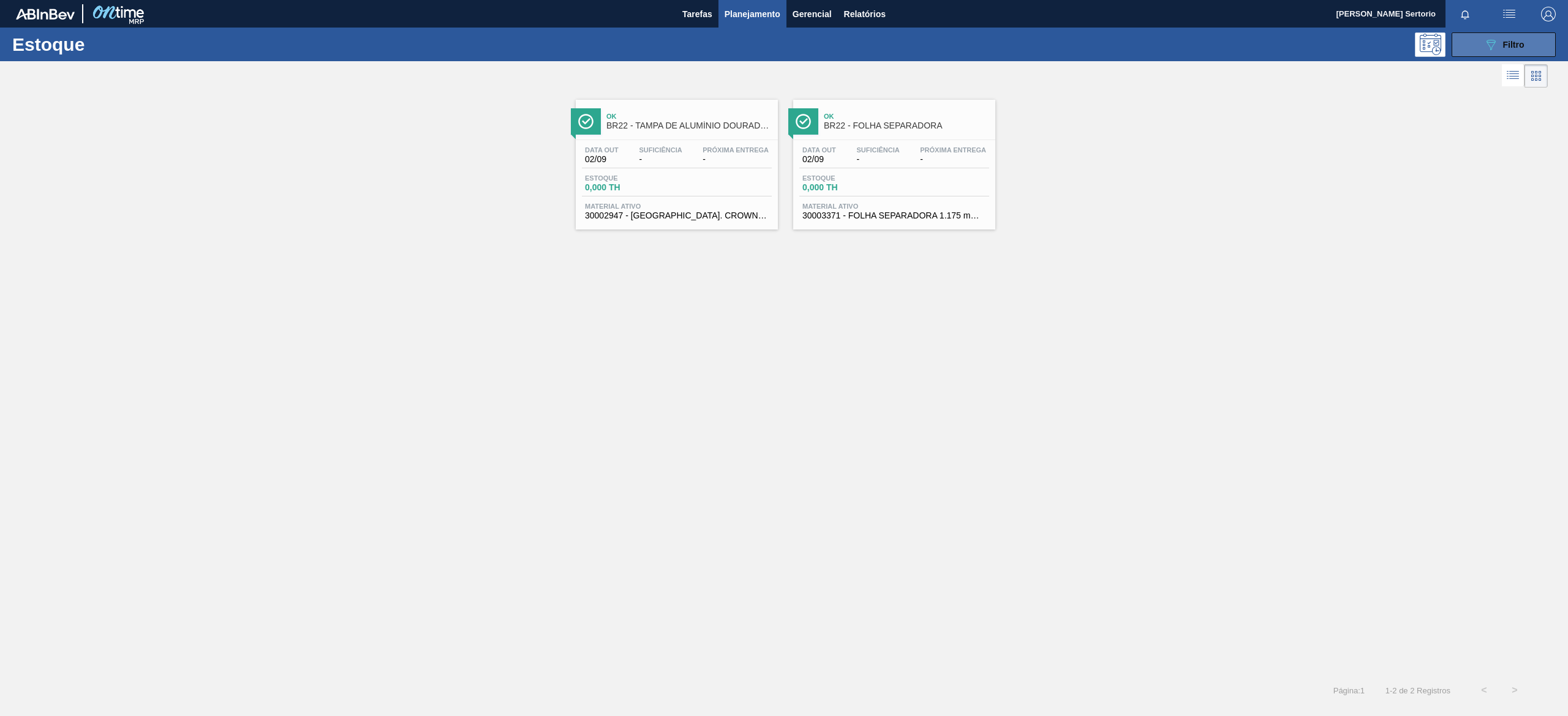
click at [1515, 51] on button "089F7B8B-B2A5-4AFE-B5C0-19BA573D28AC Filtro" at bounding box center [1503, 45] width 104 height 25
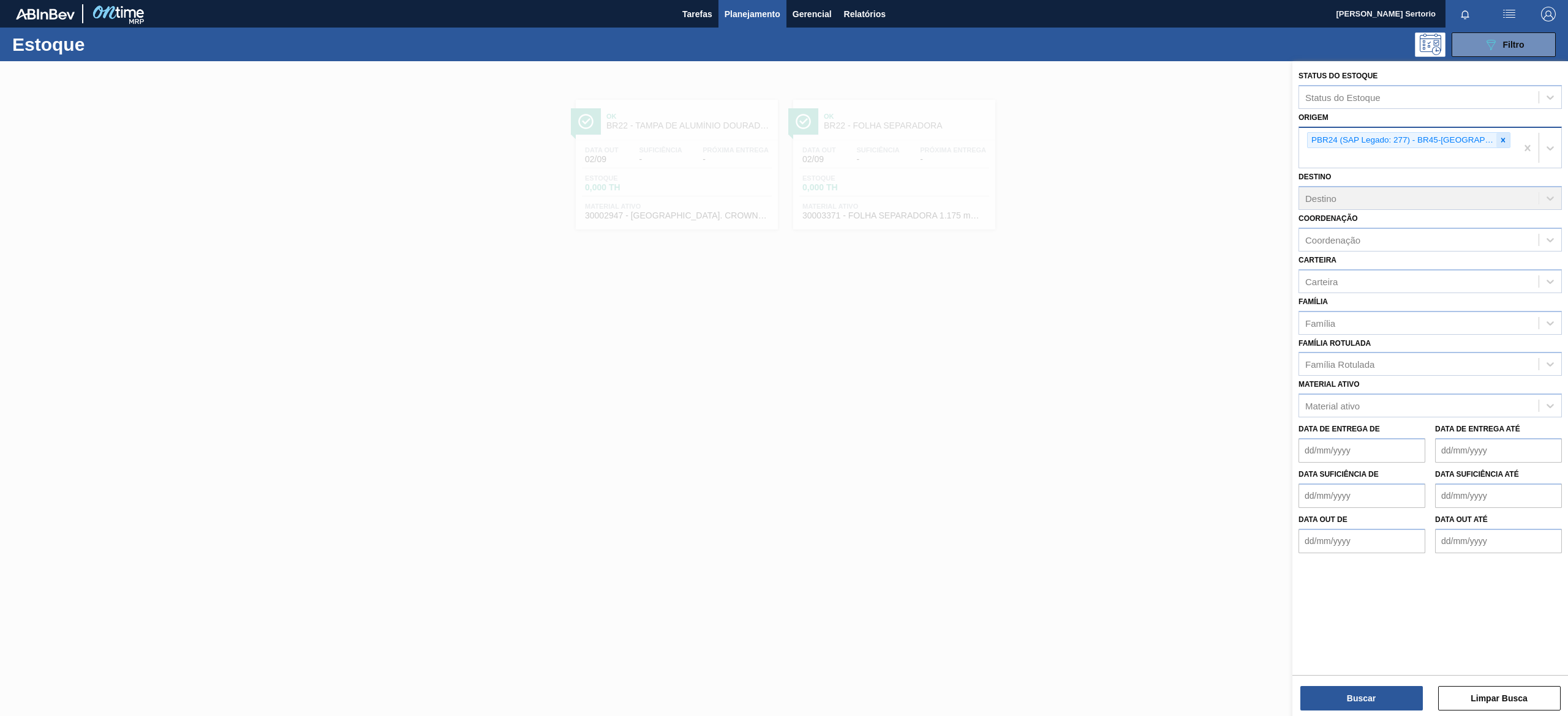
click at [1503, 137] on icon at bounding box center [1503, 140] width 9 height 9
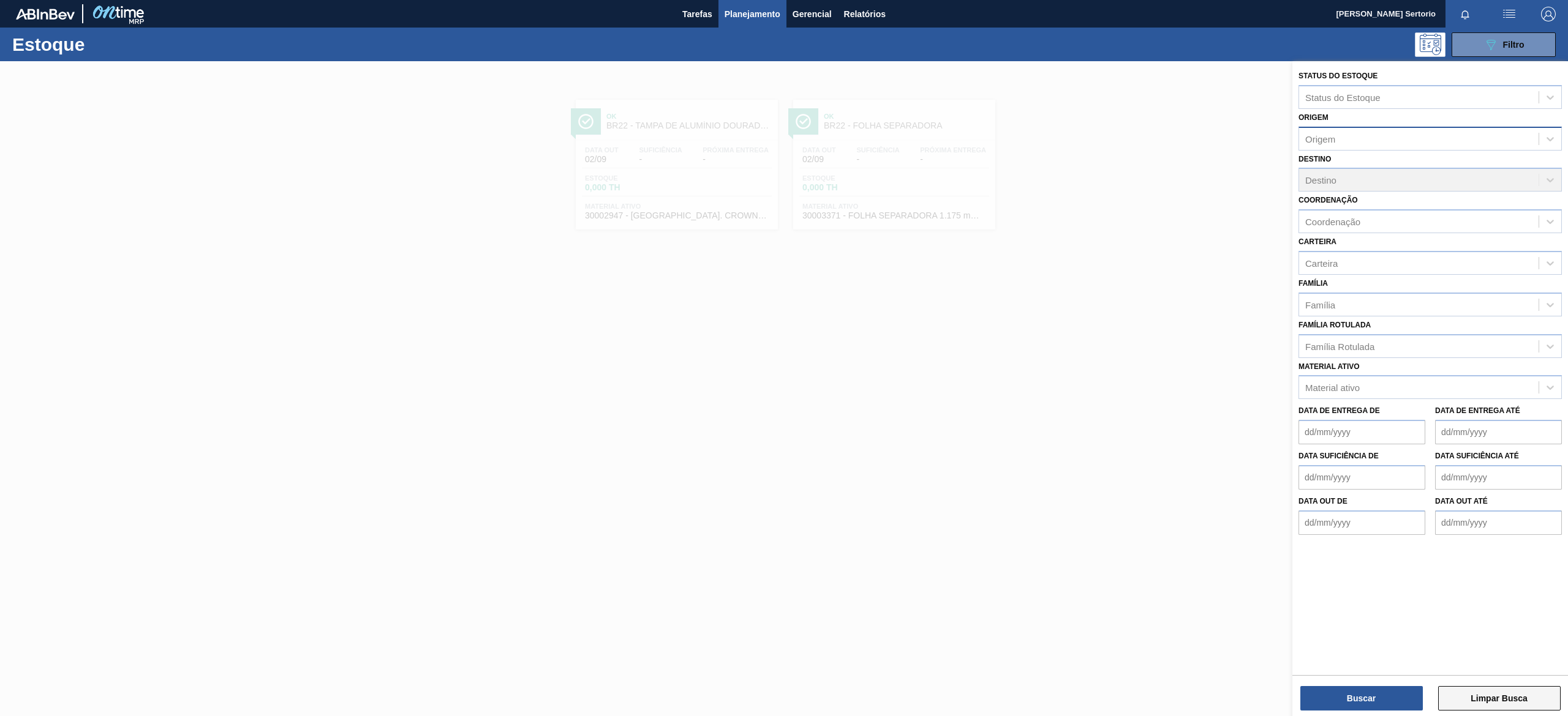
click at [1477, 692] on button "Limpar Busca" at bounding box center [1499, 699] width 122 height 25
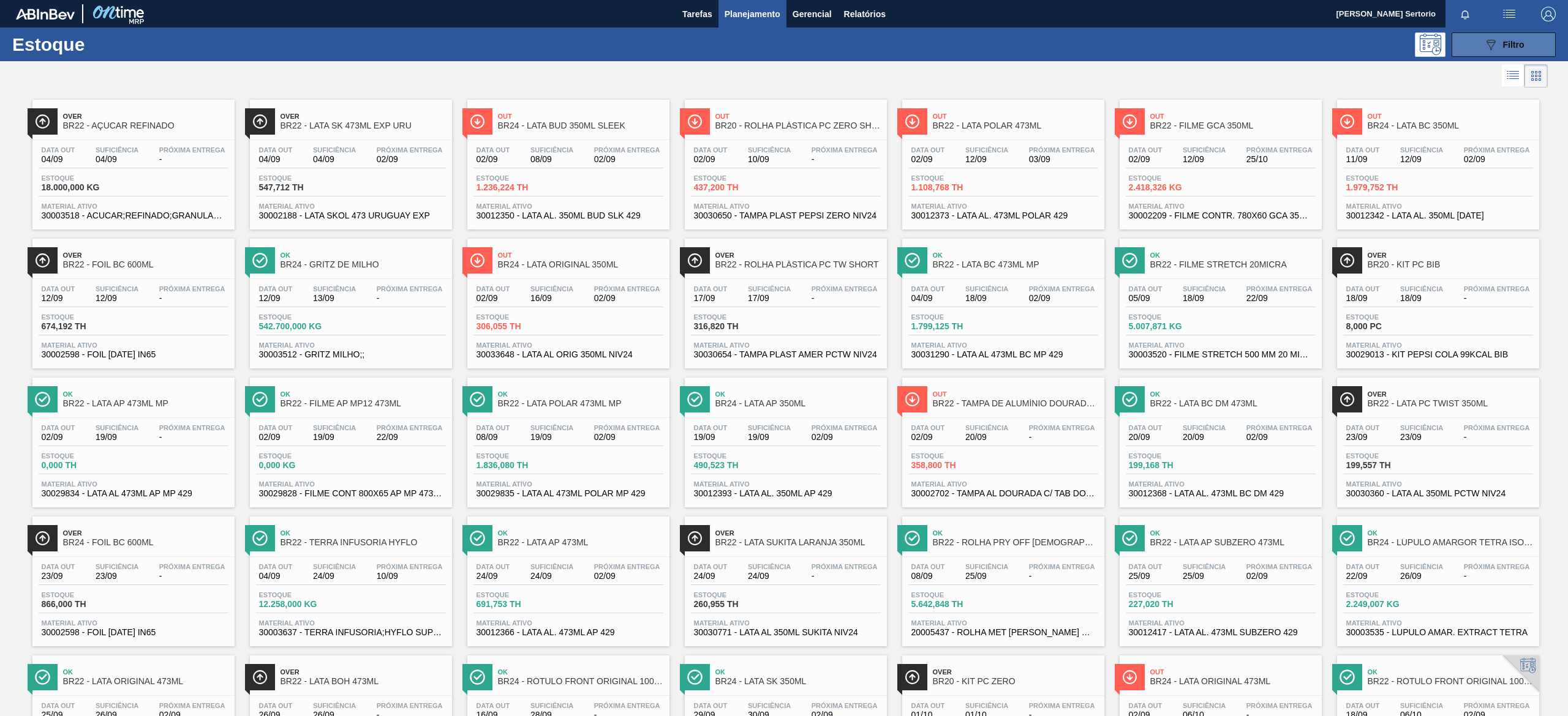
click at [1509, 40] on span "Filtro" at bounding box center [1514, 44] width 22 height 10
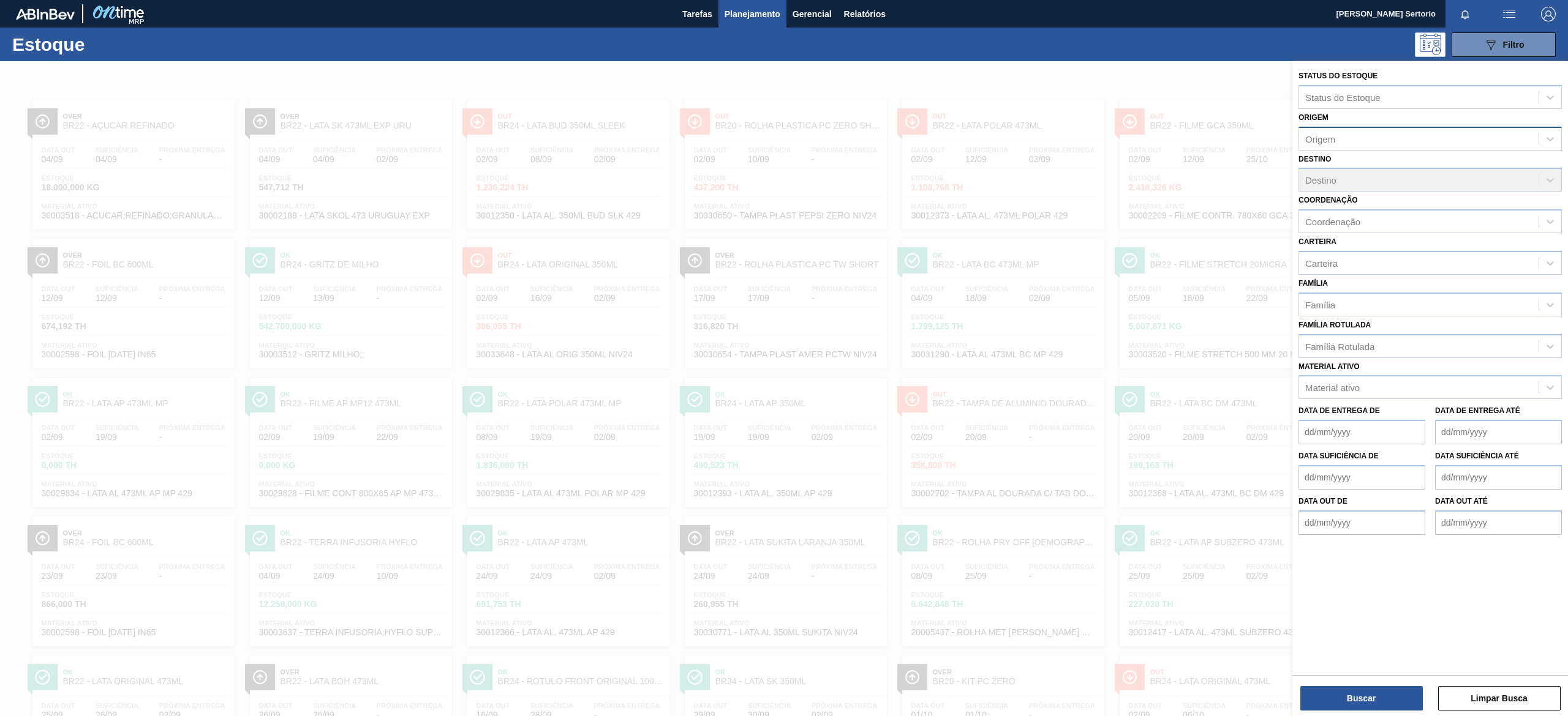
click at [1395, 174] on div "Destino Destino" at bounding box center [1430, 171] width 263 height 41
click at [1397, 181] on div "Destino Destino" at bounding box center [1430, 171] width 263 height 41
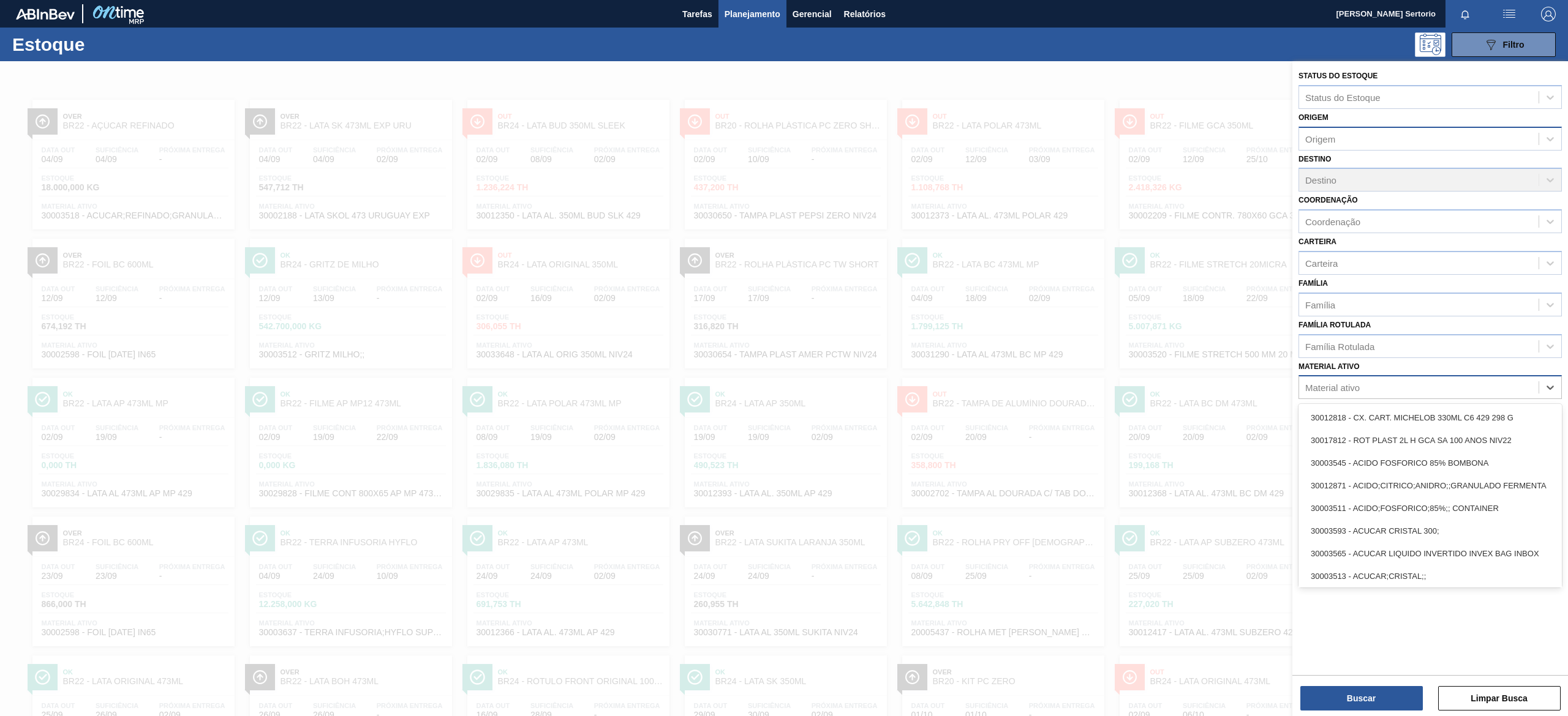
click at [1380, 386] on div "Material ativo" at bounding box center [1419, 388] width 240 height 18
type ativo "bc 35"
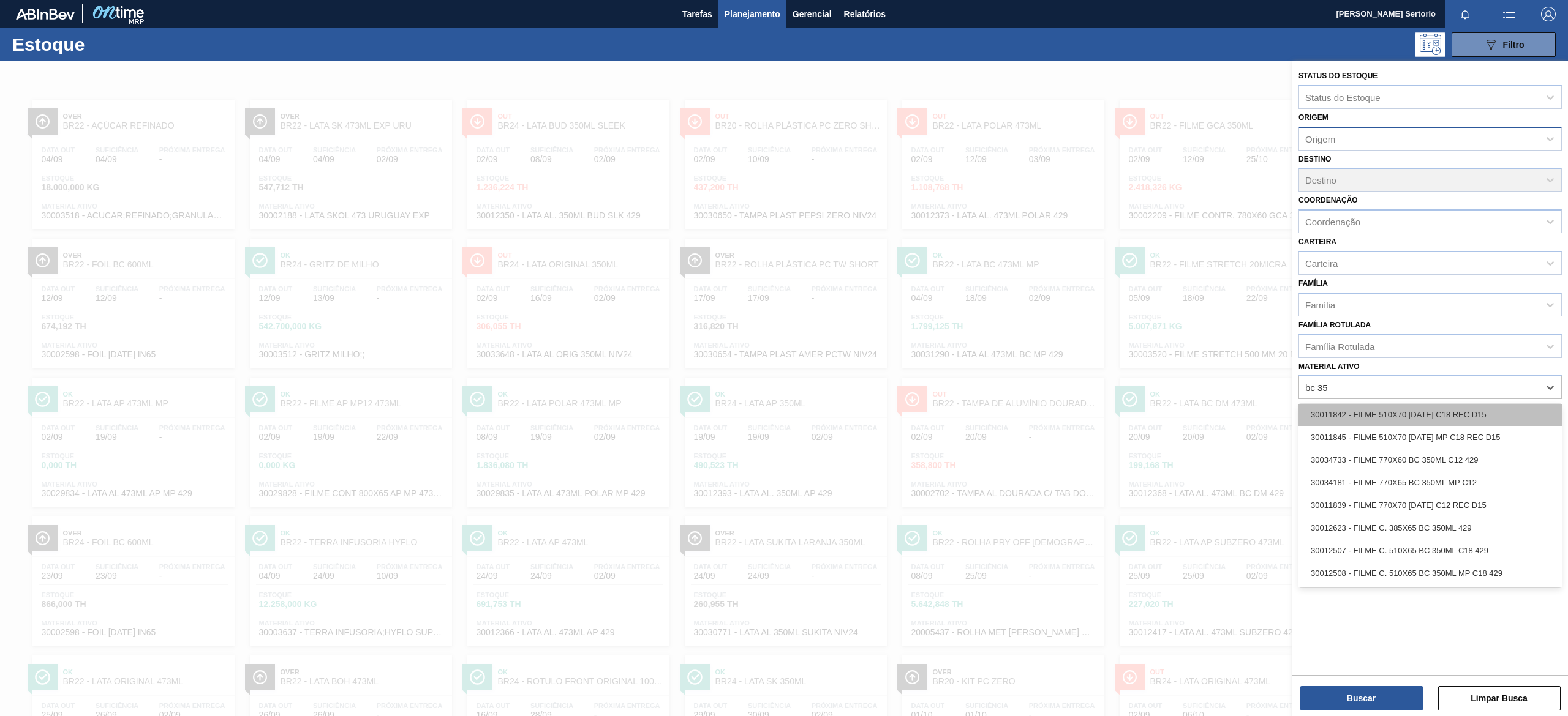
scroll to position [122, 0]
click at [1472, 408] on div "30034733 - FILME 770X60 BC 350ML C12 429" at bounding box center [1430, 409] width 263 height 23
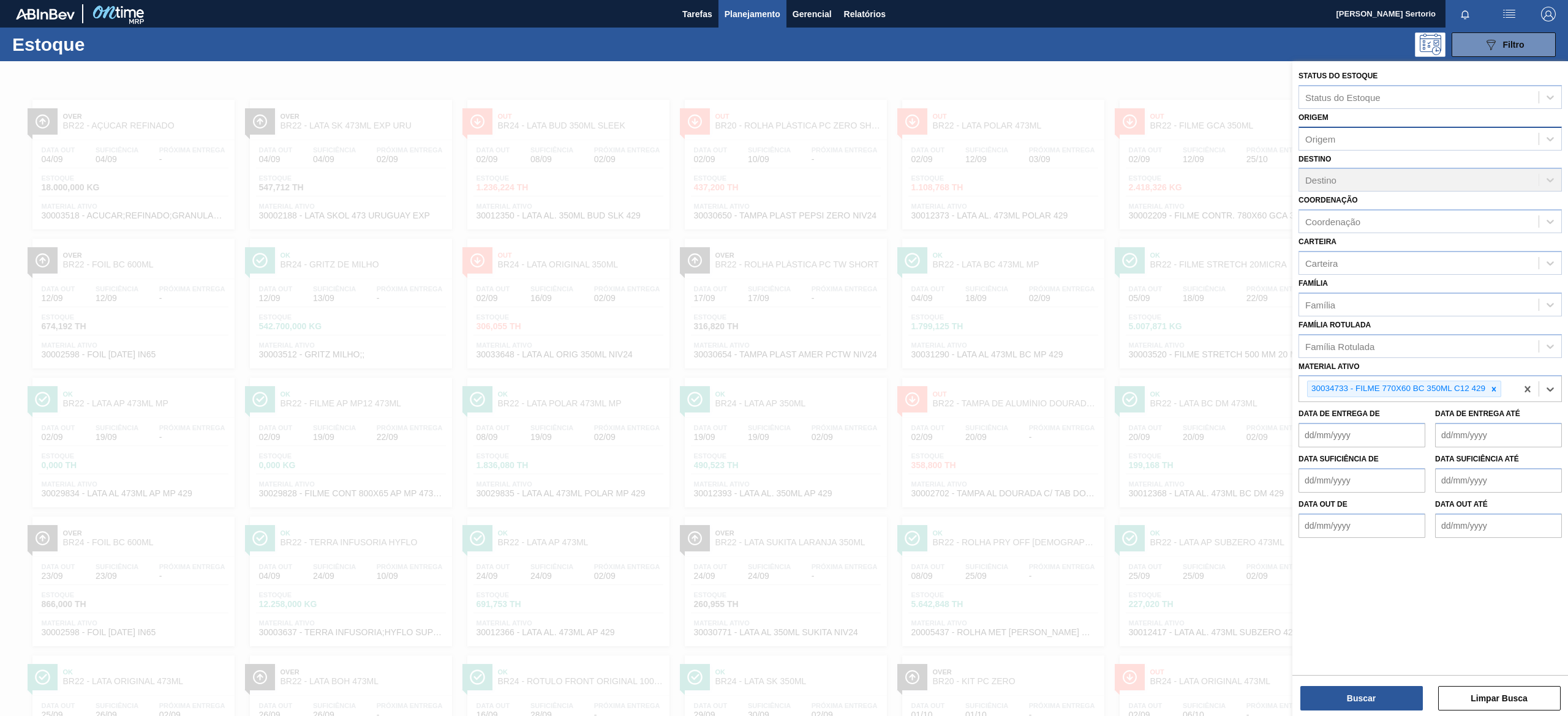
click at [1419, 685] on div "Buscar Limpar Busca" at bounding box center [1430, 693] width 275 height 35
click at [1406, 696] on button "Buscar" at bounding box center [1361, 699] width 122 height 25
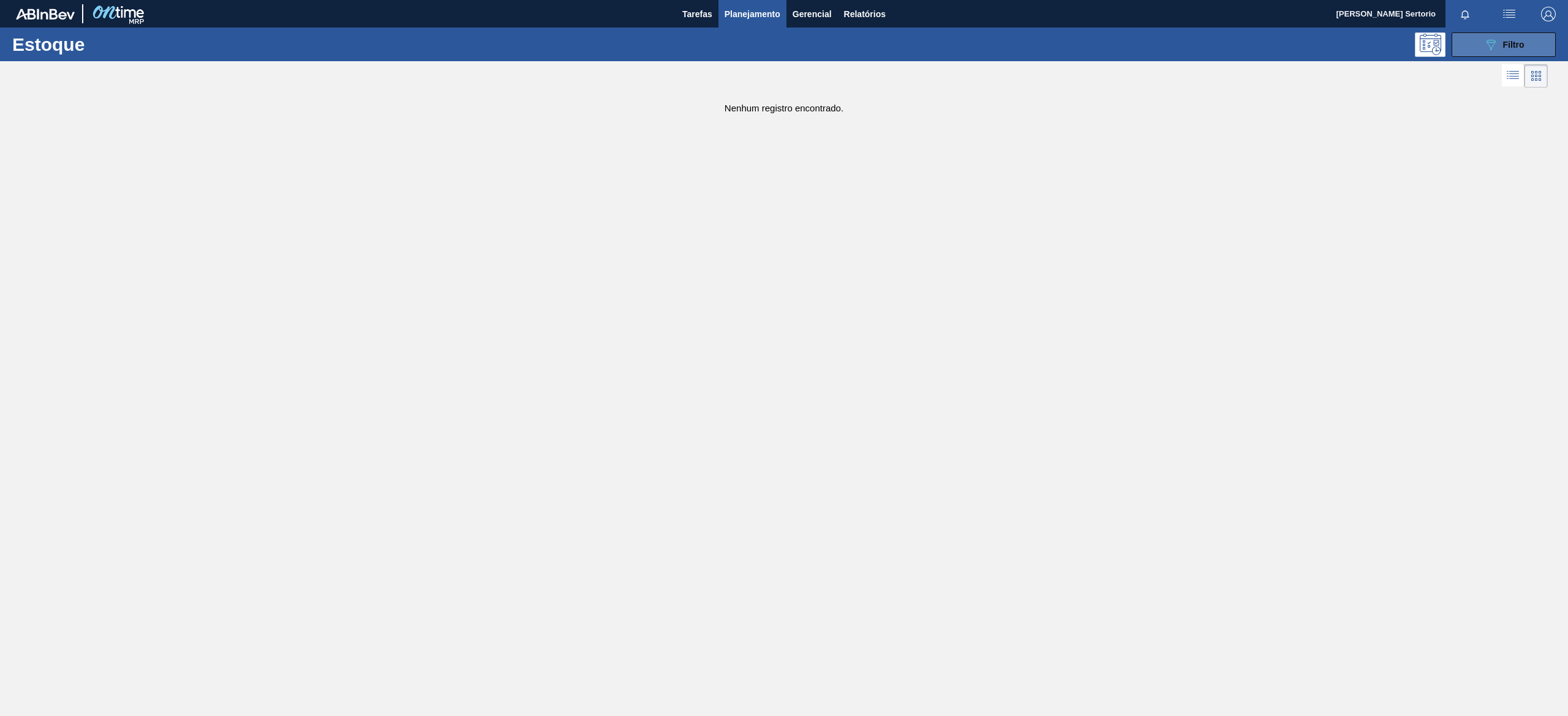
click at [1498, 37] on icon "089F7B8B-B2A5-4AFE-B5C0-19BA573D28AC" at bounding box center [1491, 44] width 15 height 15
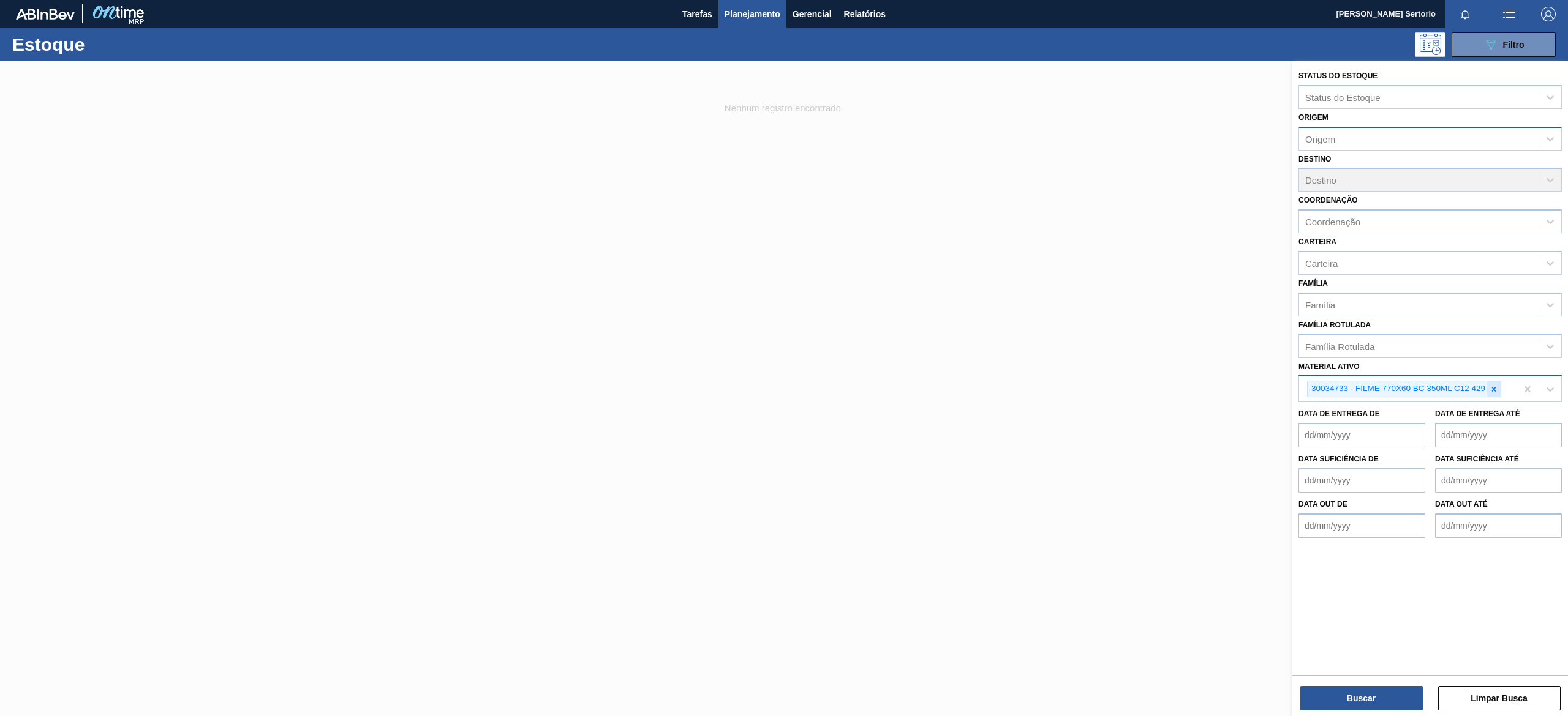
click at [1498, 394] on div at bounding box center [1494, 389] width 14 height 15
